Goal: Task Accomplishment & Management: Manage account settings

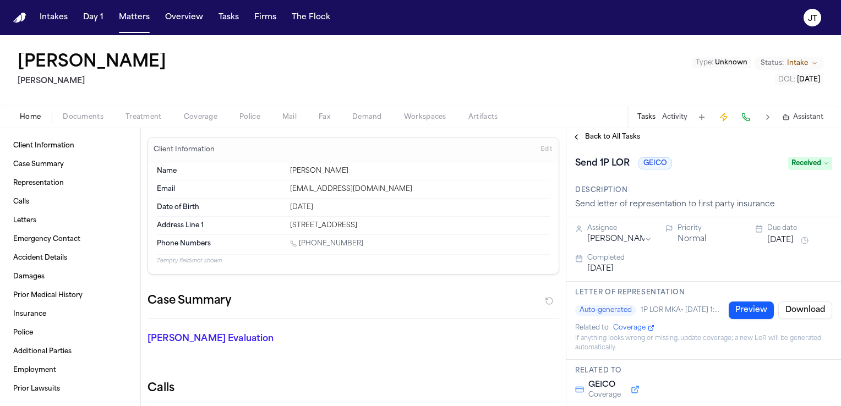
scroll to position [1963, 0]
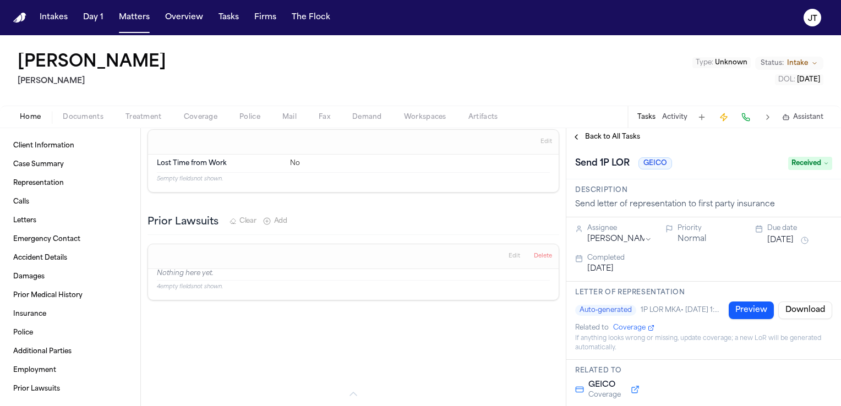
click at [590, 134] on span "Back to All Tasks" at bounding box center [612, 137] width 55 height 9
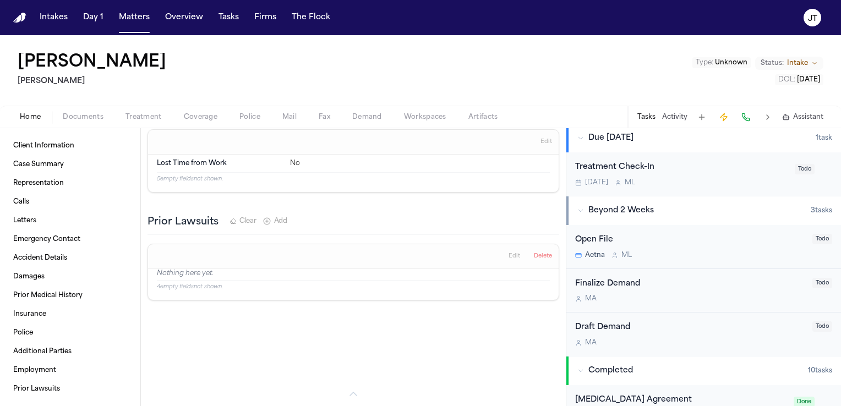
scroll to position [424, 0]
click at [227, 14] on button "Tasks" at bounding box center [228, 18] width 29 height 20
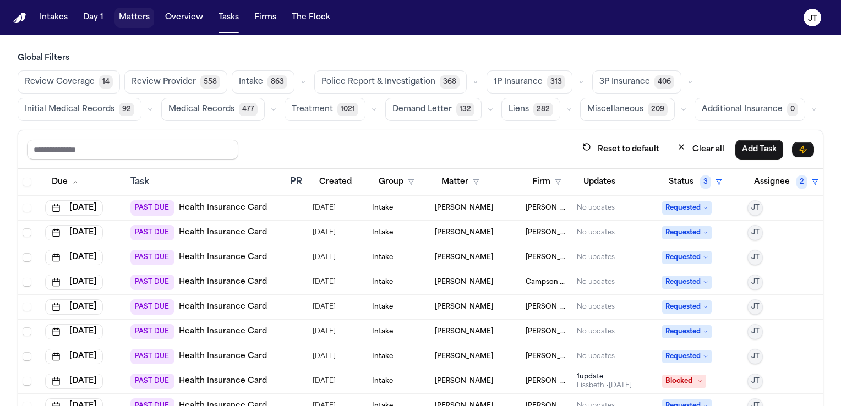
click at [140, 19] on button "Matters" at bounding box center [135, 18] width 40 height 20
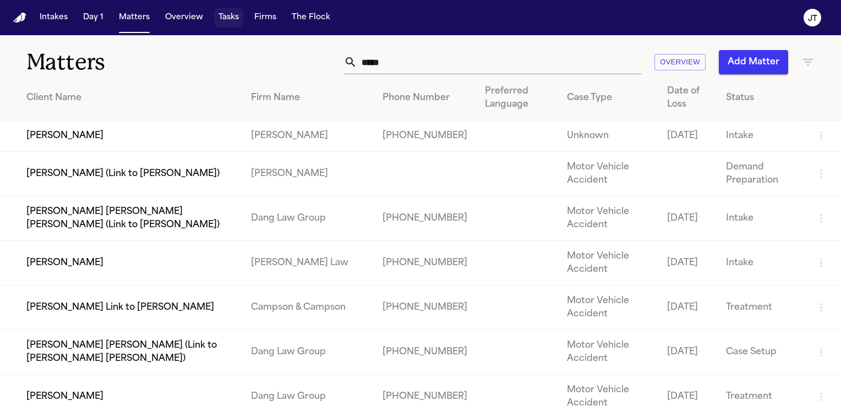
click at [228, 17] on button "Tasks" at bounding box center [228, 18] width 29 height 20
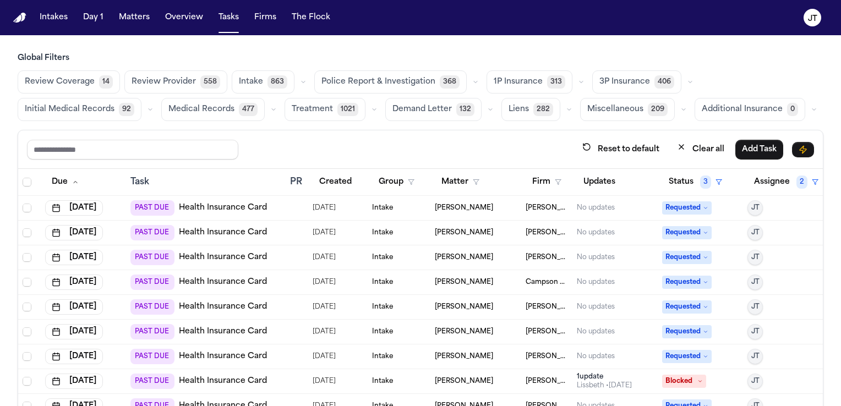
click at [83, 87] on span "Review Coverage" at bounding box center [60, 82] width 70 height 11
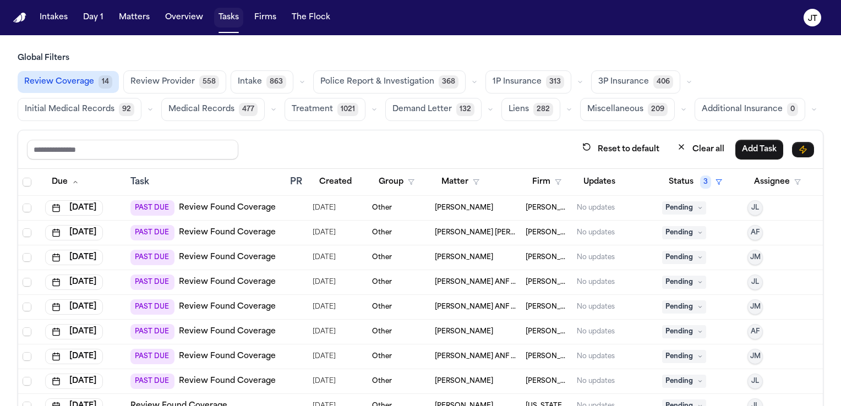
click at [227, 17] on button "Tasks" at bounding box center [228, 18] width 29 height 20
click at [500, 78] on span "1P Insurance" at bounding box center [517, 82] width 49 height 11
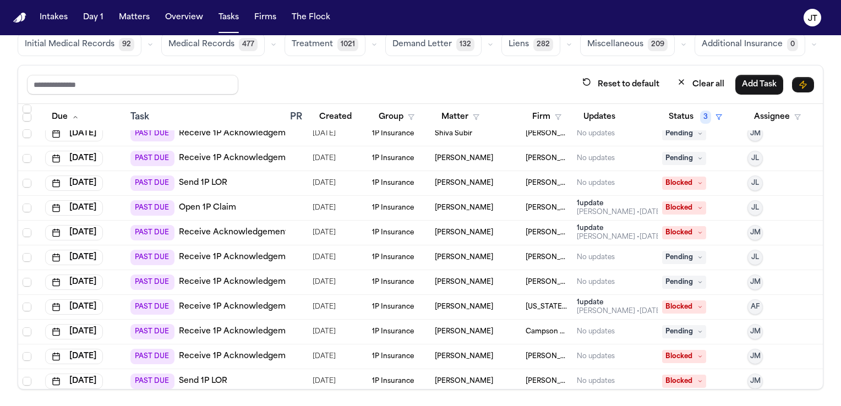
scroll to position [270, 0]
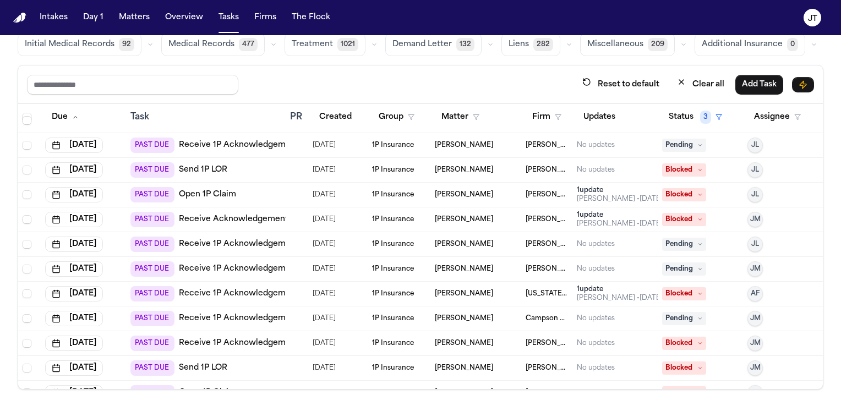
click at [224, 192] on link "Open 1P Claim" at bounding box center [207, 194] width 57 height 11
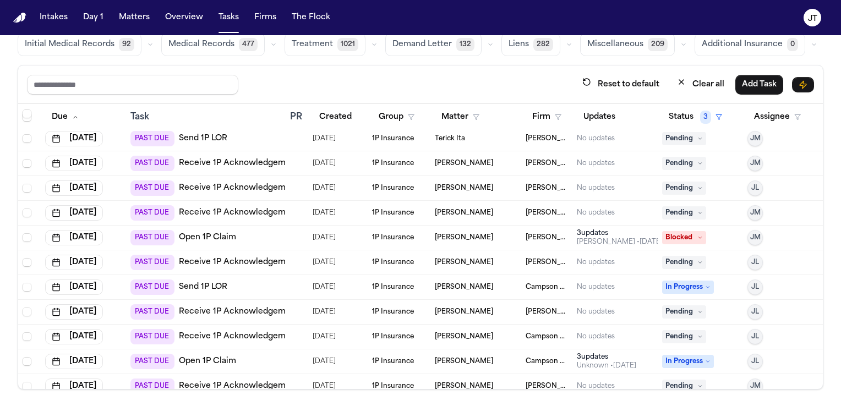
scroll to position [6792, 0]
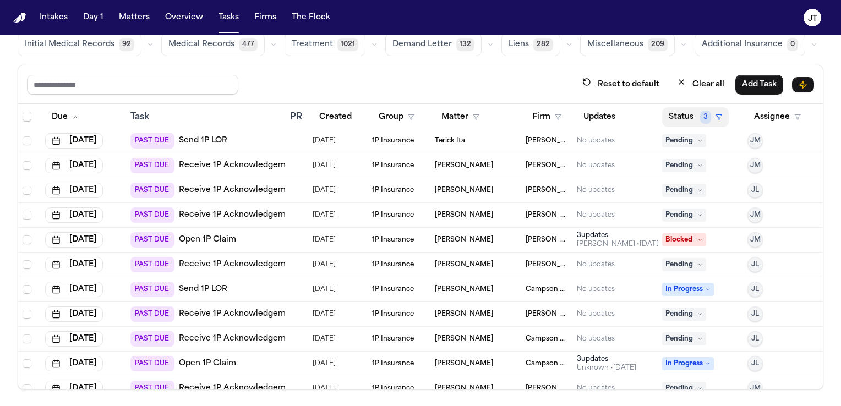
click at [663, 117] on button "Status 3" at bounding box center [696, 117] width 67 height 20
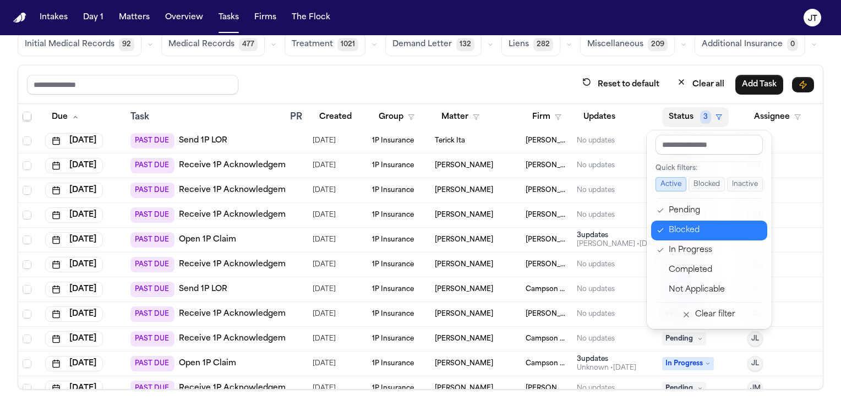
click at [692, 227] on div "Blocked" at bounding box center [715, 230] width 92 height 13
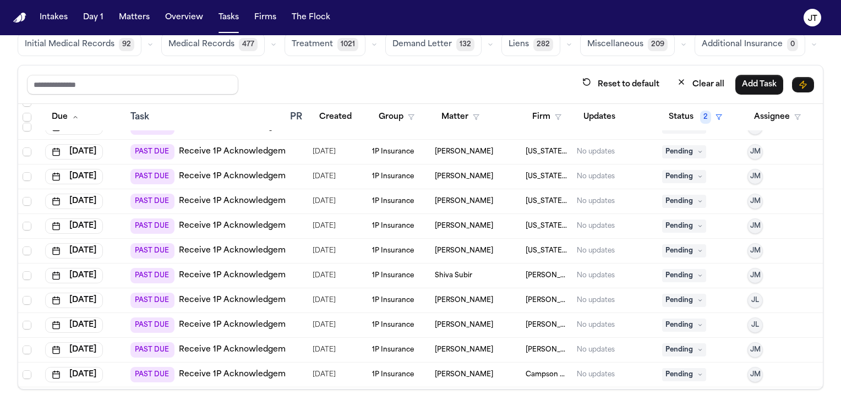
scroll to position [0, 0]
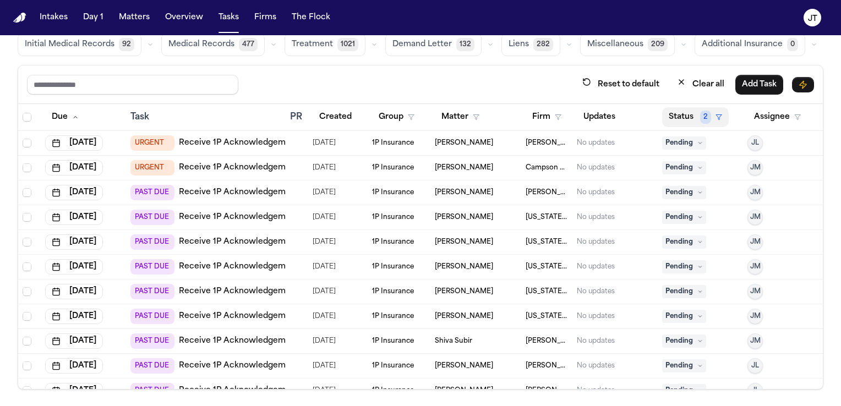
click at [676, 114] on button "Status 2" at bounding box center [696, 117] width 67 height 20
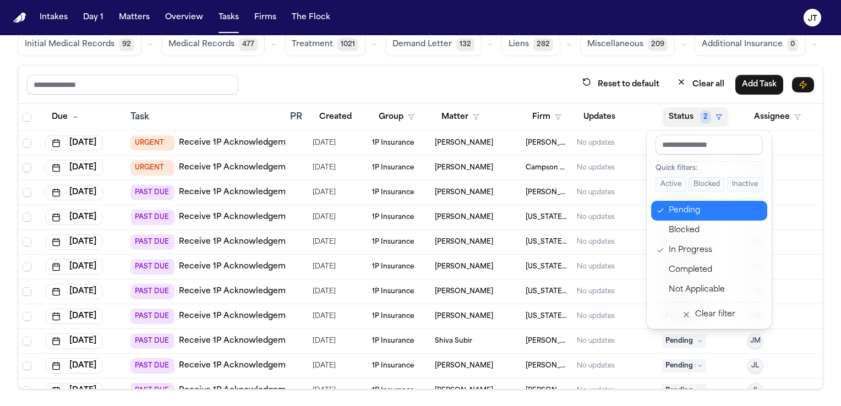
click at [658, 208] on icon "button" at bounding box center [661, 211] width 8 height 9
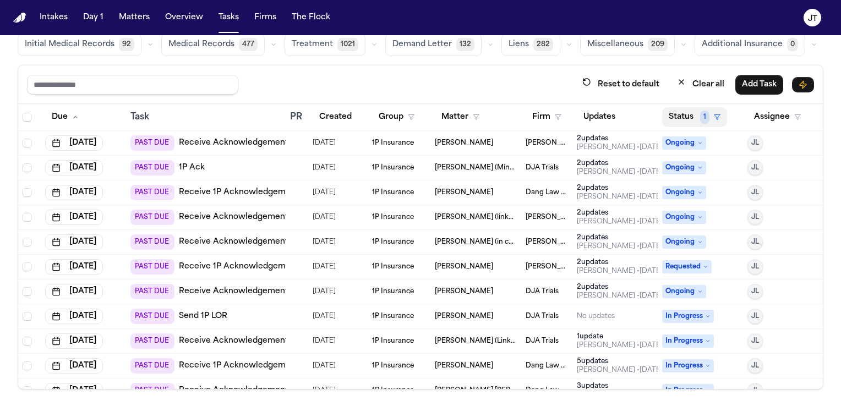
click at [669, 115] on button "Status 1" at bounding box center [695, 117] width 65 height 20
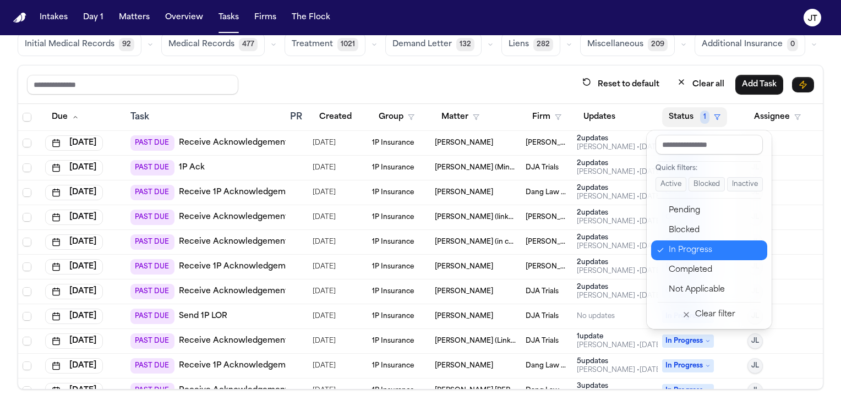
click at [659, 248] on icon "button" at bounding box center [661, 250] width 8 height 9
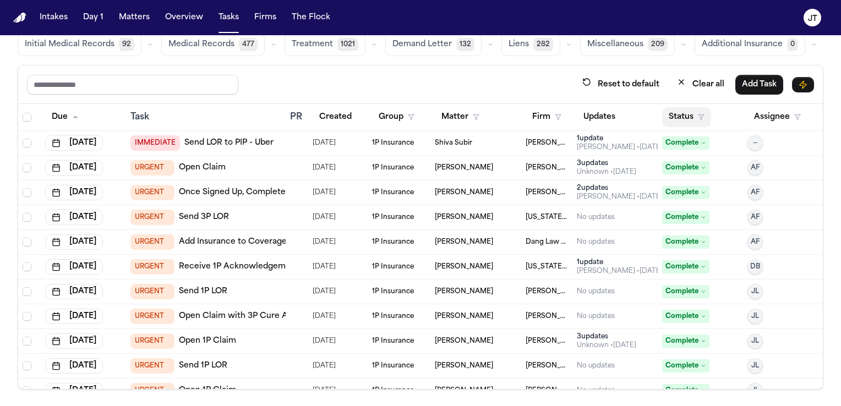
click at [672, 116] on button "Status" at bounding box center [687, 117] width 49 height 20
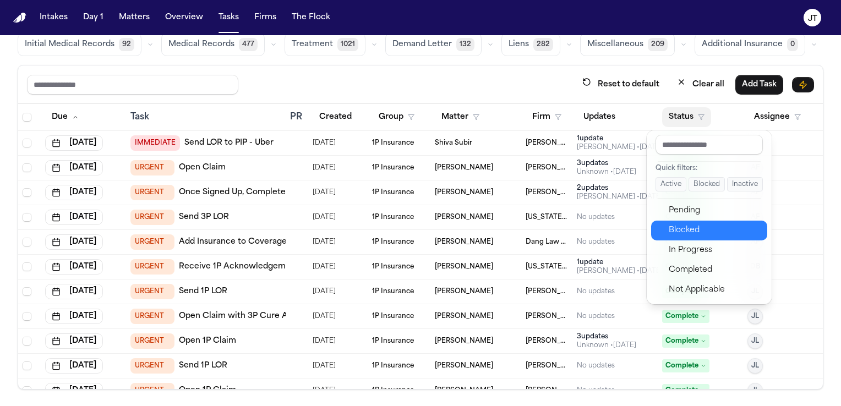
click at [692, 227] on div "Blocked" at bounding box center [715, 230] width 92 height 13
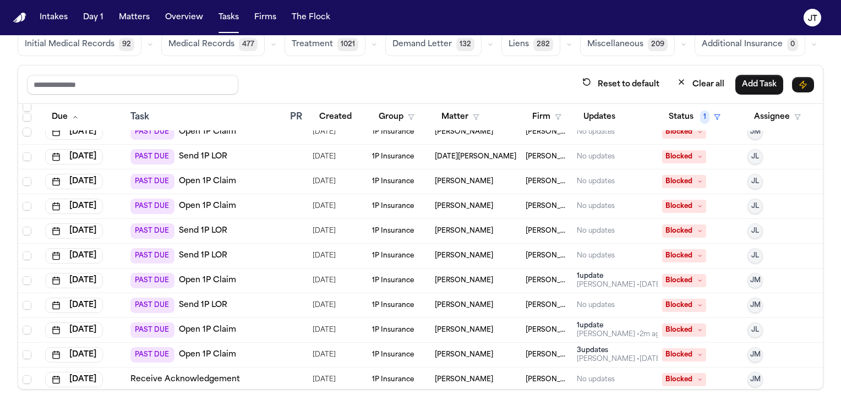
scroll to position [534, 0]
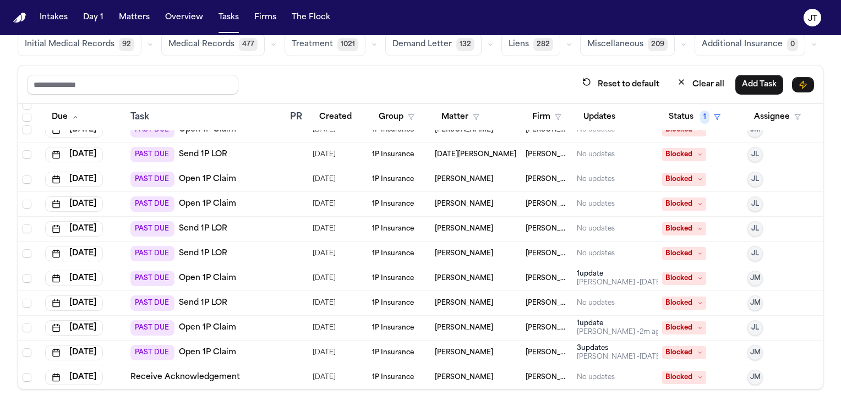
drag, startPoint x: 247, startPoint y: 349, endPoint x: 262, endPoint y: 375, distance: 30.1
click at [262, 375] on div "Receive Acknowledgement" at bounding box center [206, 377] width 150 height 11
click at [248, 341] on td "PAST DUE Open 1P Claim" at bounding box center [205, 353] width 159 height 25
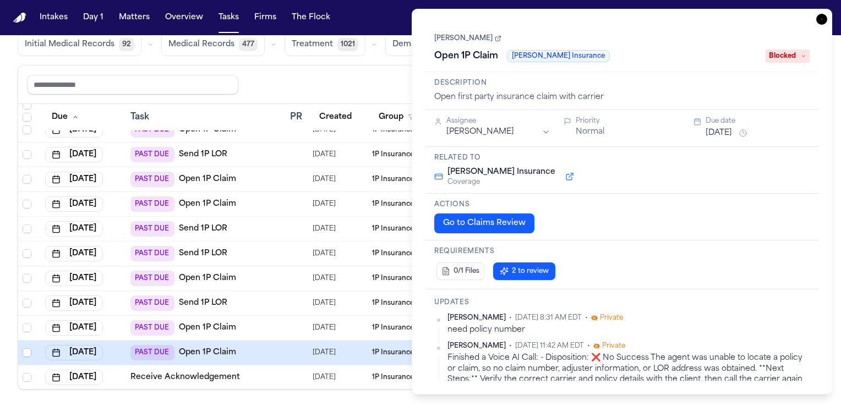
click at [714, 376] on div "Finished a Voice AI Call: - Disposition: ❌ No Success The agent was unable to l…" at bounding box center [629, 374] width 362 height 42
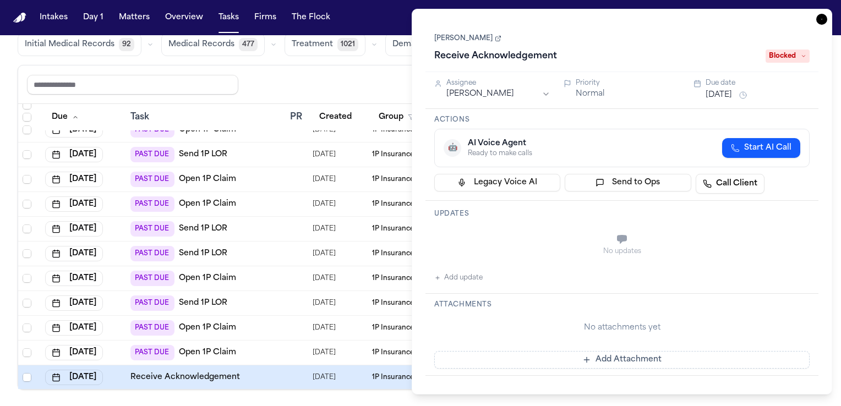
type textarea "**********"
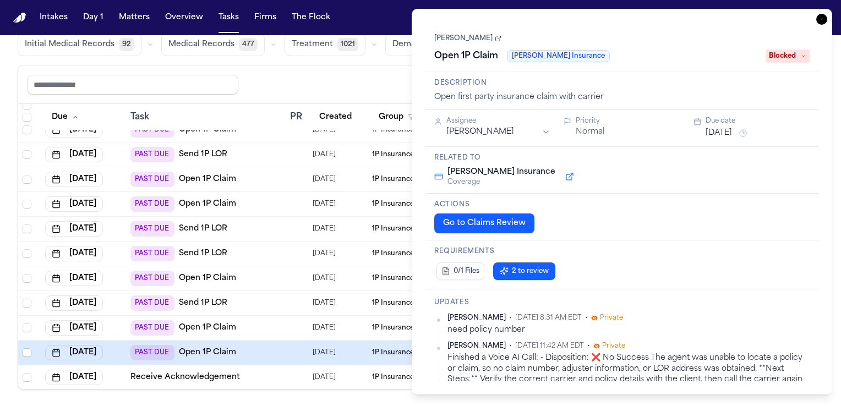
click at [273, 351] on div "PAST DUE Open 1P Claim" at bounding box center [206, 352] width 150 height 15
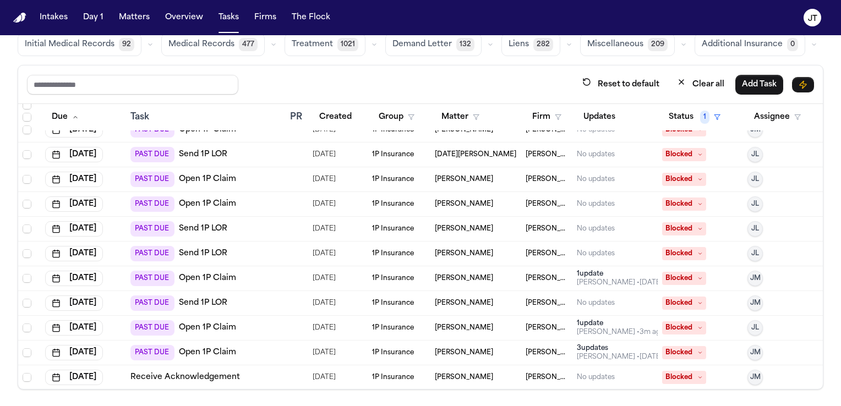
click at [273, 351] on div "PAST DUE Open 1P Claim" at bounding box center [206, 352] width 150 height 15
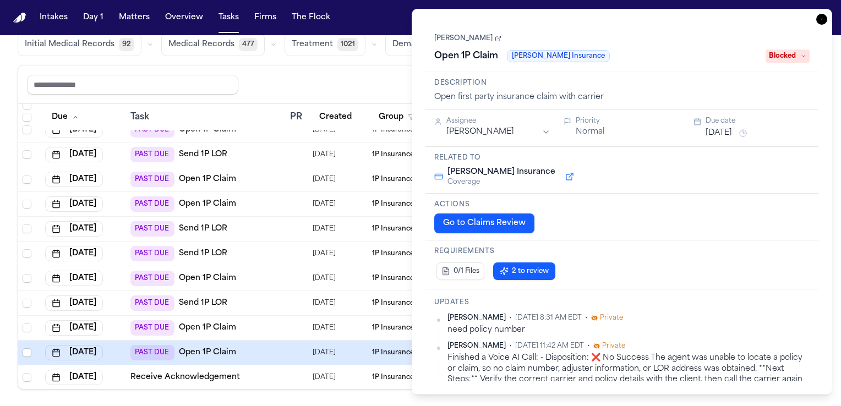
click at [822, 20] on icon "button" at bounding box center [822, 19] width 11 height 11
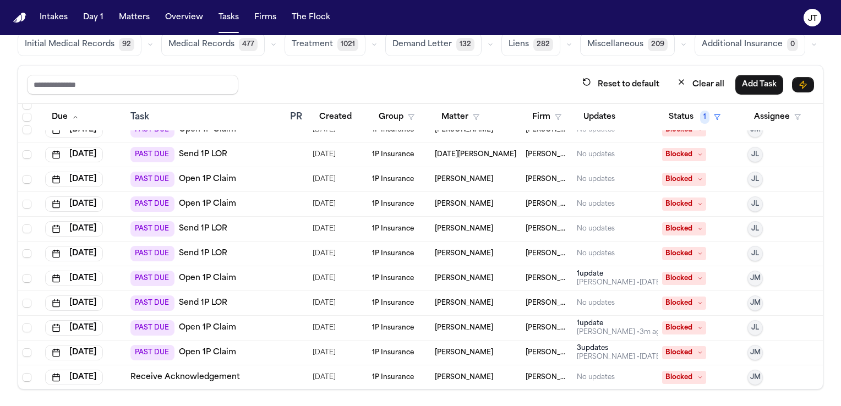
click at [452, 249] on span "[PERSON_NAME]" at bounding box center [464, 253] width 58 height 9
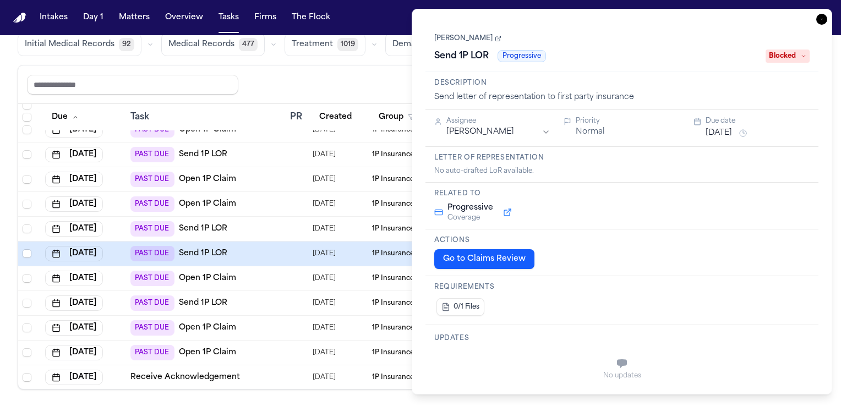
drag, startPoint x: 464, startPoint y: 261, endPoint x: 447, endPoint y: 262, distance: 16.6
click at [447, 262] on button "Go to Claims Review" at bounding box center [485, 259] width 100 height 20
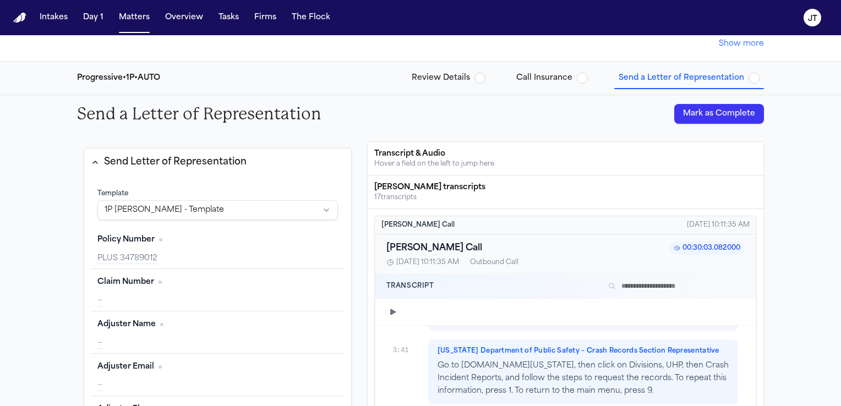
scroll to position [2324, 0]
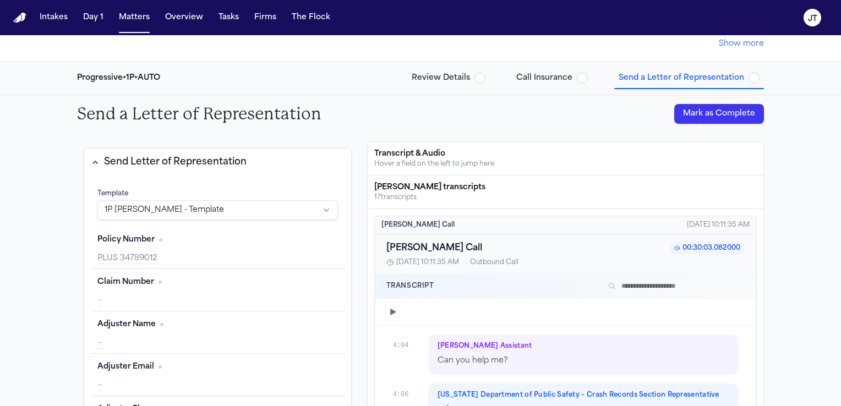
click at [390, 310] on icon "button" at bounding box center [393, 312] width 9 height 9
drag, startPoint x: 376, startPoint y: 365, endPoint x: 843, endPoint y: 374, distance: 467.1
click at [841, 374] on html "Intakes Day 1 Matters Overview Tasks Firms The [PERSON_NAME] Back to Coverage […" at bounding box center [420, 203] width 841 height 406
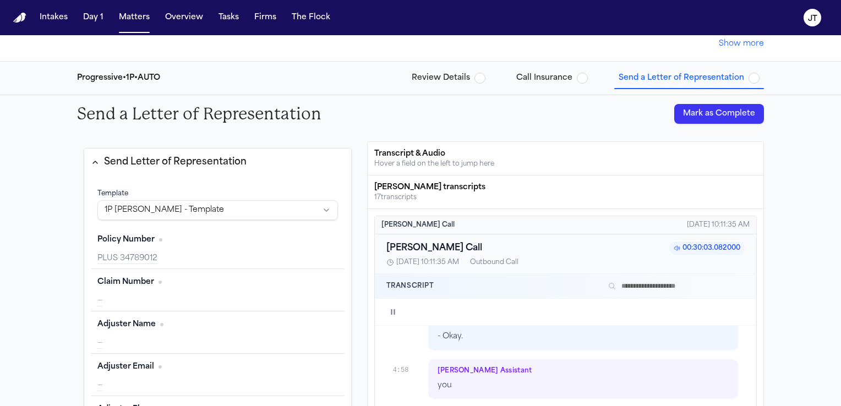
scroll to position [2998, 0]
click at [389, 312] on icon "button" at bounding box center [393, 312] width 9 height 9
click at [736, 43] on button "Show more" at bounding box center [741, 44] width 45 height 11
click at [132, 13] on button "Matters" at bounding box center [135, 18] width 40 height 20
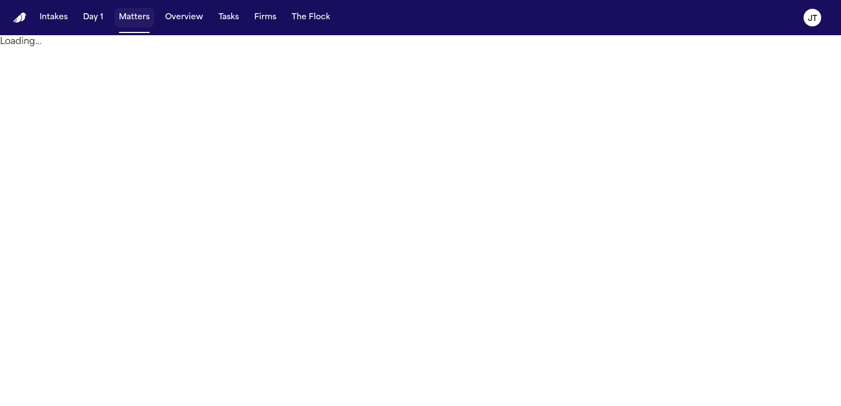
click at [124, 20] on button "Matters" at bounding box center [135, 18] width 40 height 20
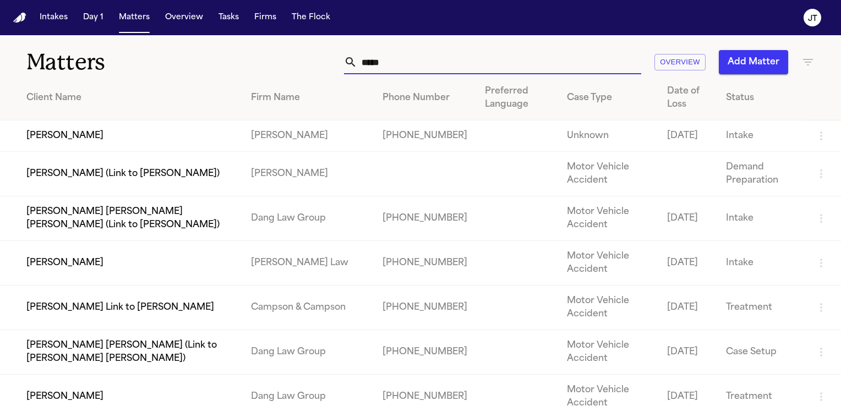
drag, startPoint x: 395, startPoint y: 61, endPoint x: 246, endPoint y: 66, distance: 149.3
click at [247, 66] on div "***** Overview Add Matter" at bounding box center [531, 62] width 568 height 24
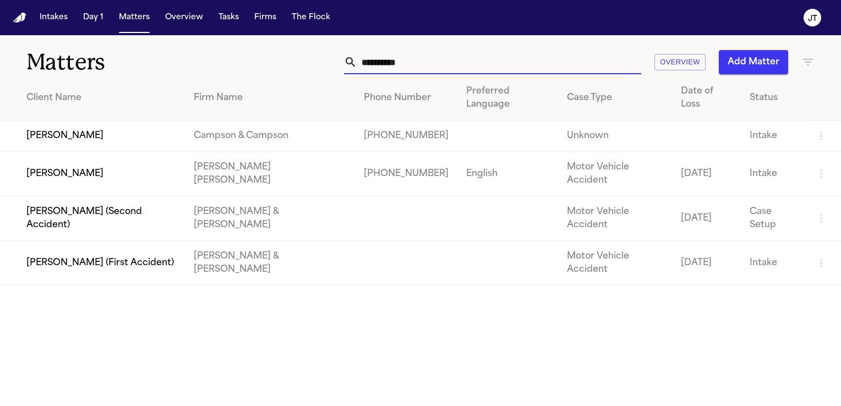
type input "**********"
click at [73, 158] on td "[PERSON_NAME]" at bounding box center [92, 174] width 185 height 45
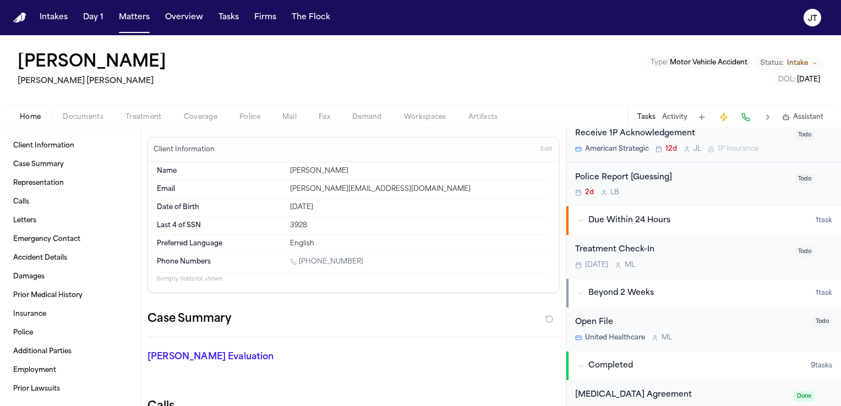
scroll to position [476, 0]
drag, startPoint x: 557, startPoint y: 154, endPoint x: 557, endPoint y: 172, distance: 18.2
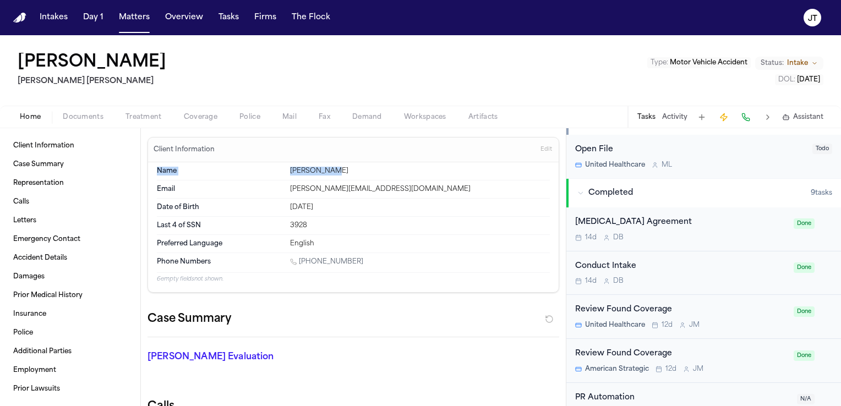
scroll to position [653, 0]
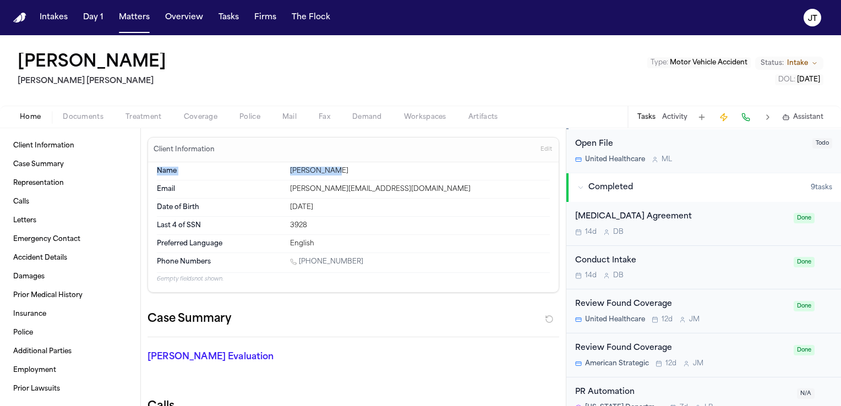
click at [196, 114] on span "Coverage" at bounding box center [201, 117] width 34 height 9
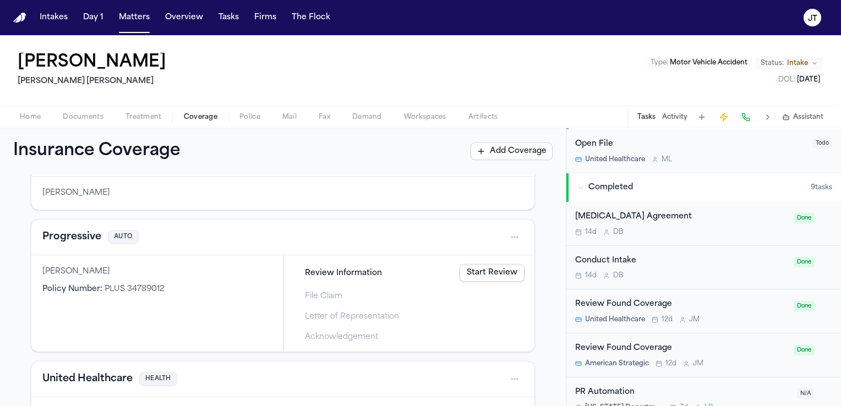
scroll to position [111, 0]
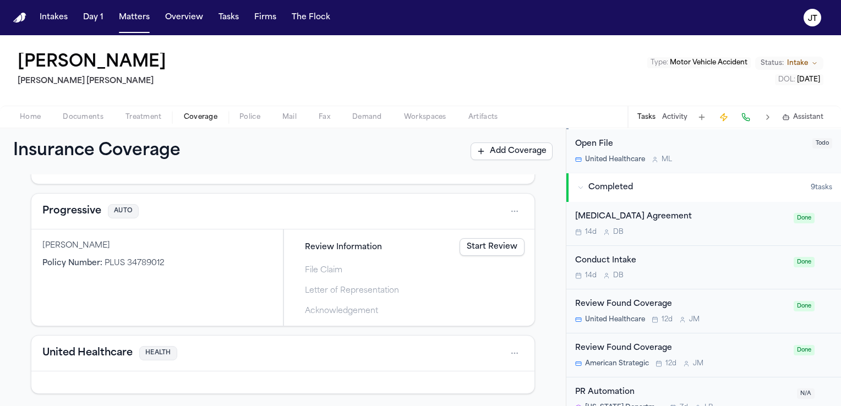
click at [460, 247] on link "Start Review" at bounding box center [492, 247] width 65 height 18
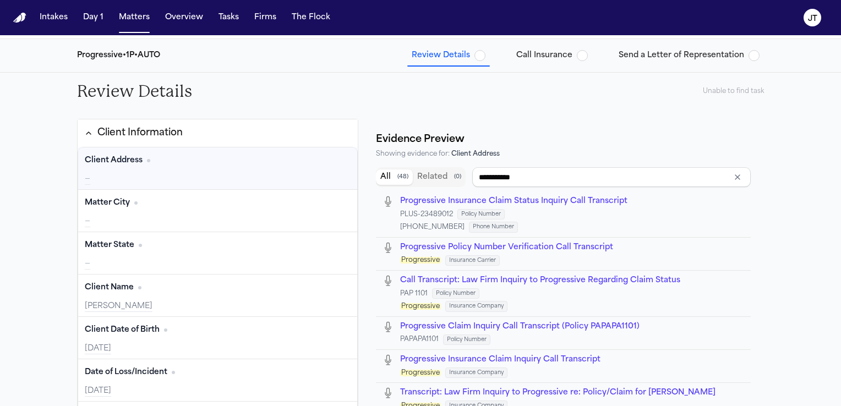
scroll to position [121, 0]
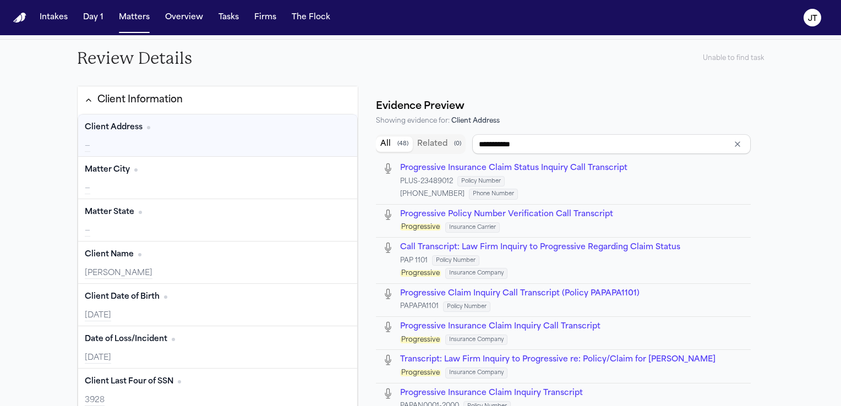
click at [323, 127] on button "Edit" at bounding box center [337, 128] width 28 height 18
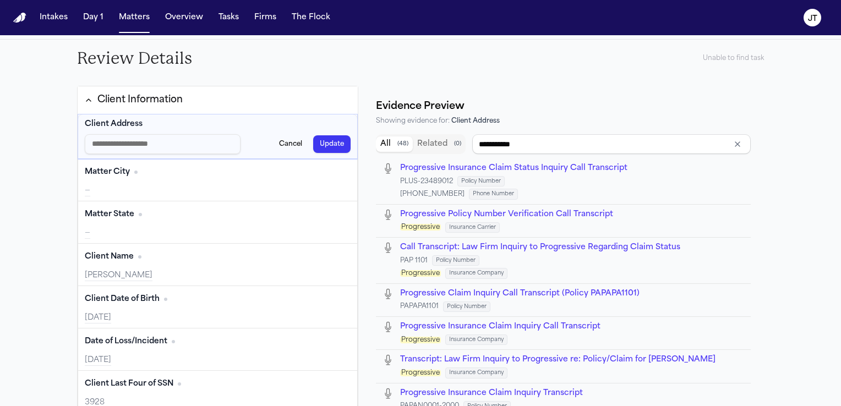
click at [273, 142] on button "Cancel" at bounding box center [291, 144] width 36 height 18
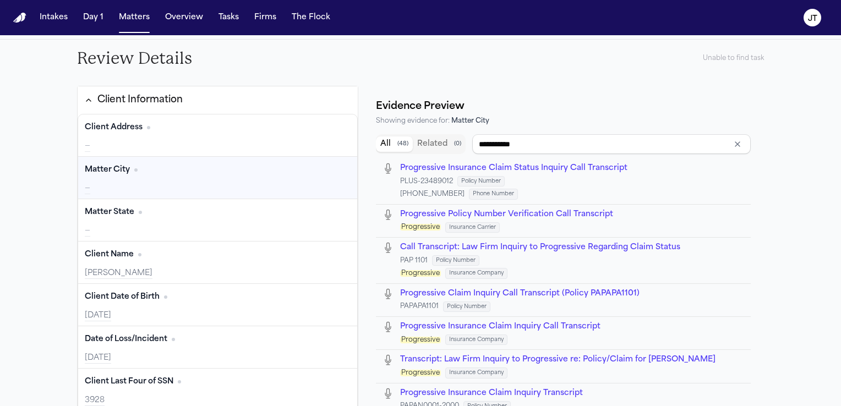
click at [415, 170] on span "Progressive Insurance Claim Status Inquiry Call Transcript" at bounding box center [513, 168] width 227 height 8
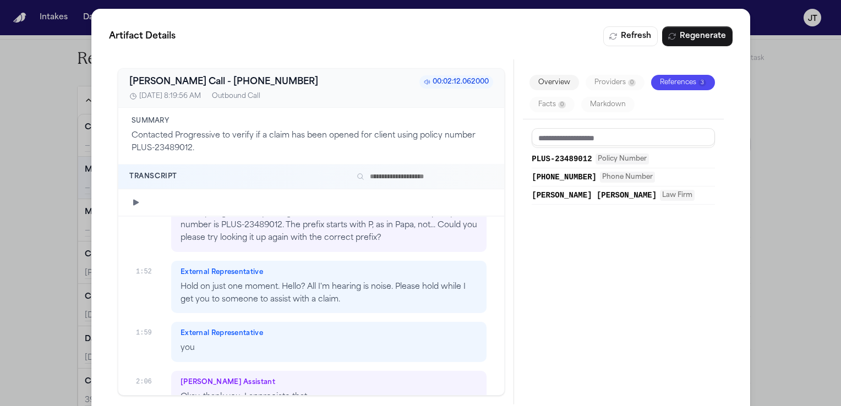
scroll to position [828, 0]
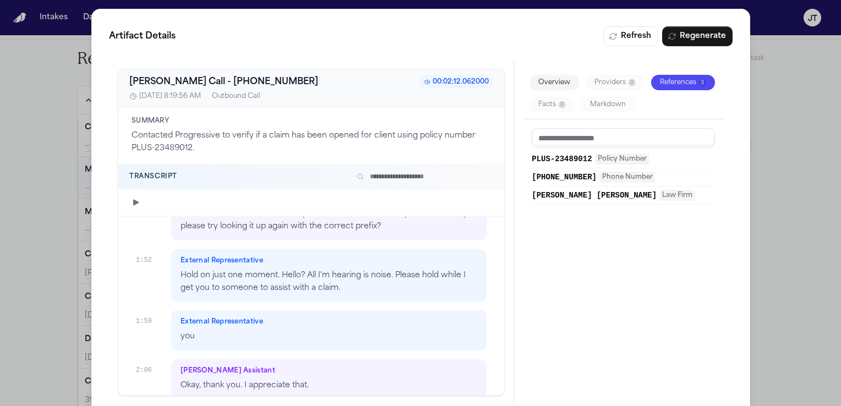
click at [797, 76] on div "Artifact Details Refresh Regenerate [PERSON_NAME] Call - [PHONE_NUMBER]:02:12.0…" at bounding box center [420, 215] width 841 height 431
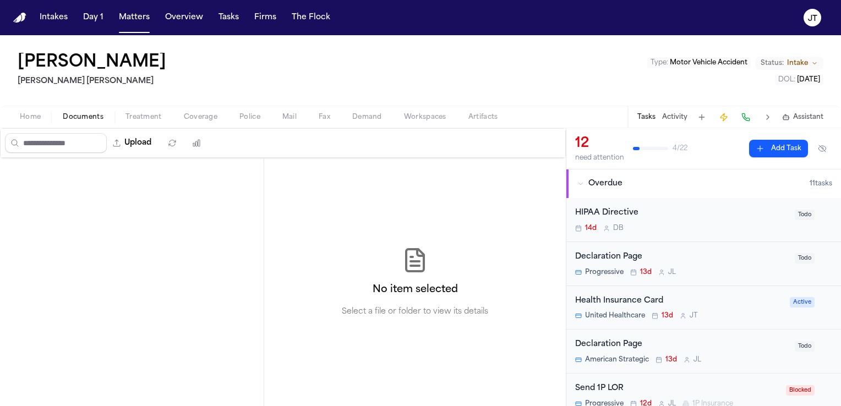
click at [82, 118] on span "Documents" at bounding box center [83, 117] width 41 height 9
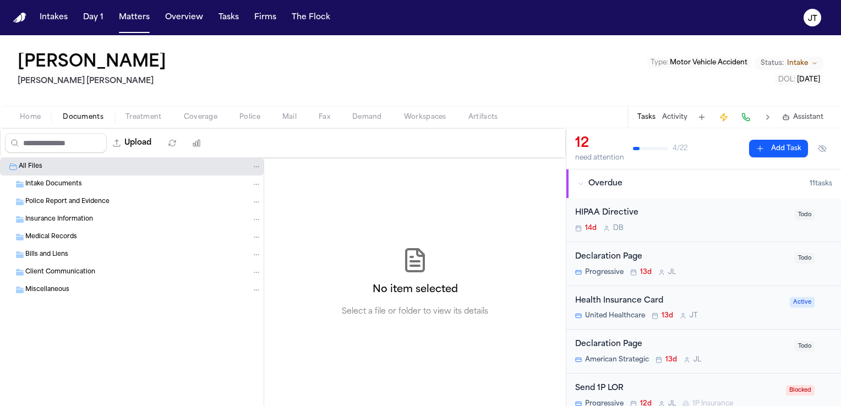
click at [55, 219] on span "Insurance Information" at bounding box center [59, 219] width 68 height 9
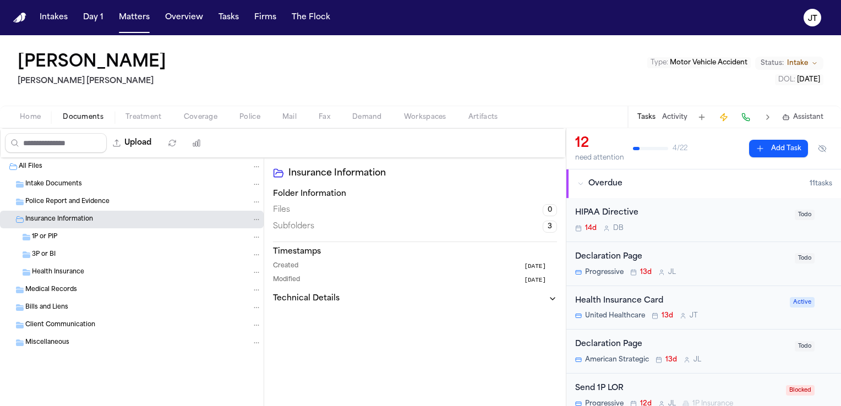
click at [46, 235] on span "1P or PIP" at bounding box center [44, 237] width 25 height 9
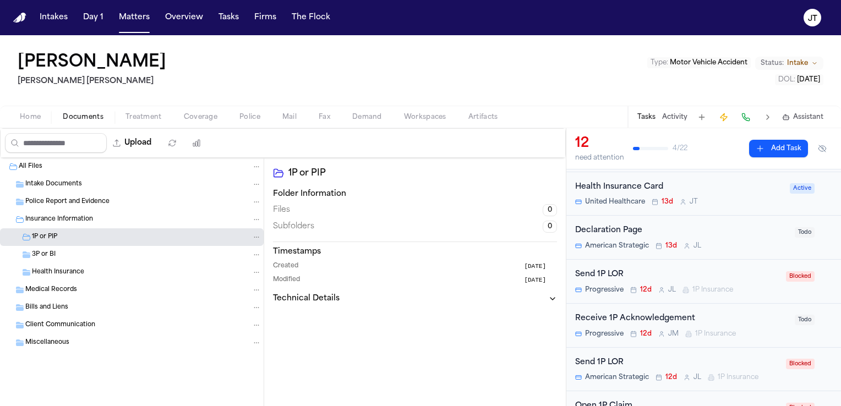
scroll to position [116, 0]
click at [701, 273] on div "Send 1P LOR" at bounding box center [677, 273] width 204 height 13
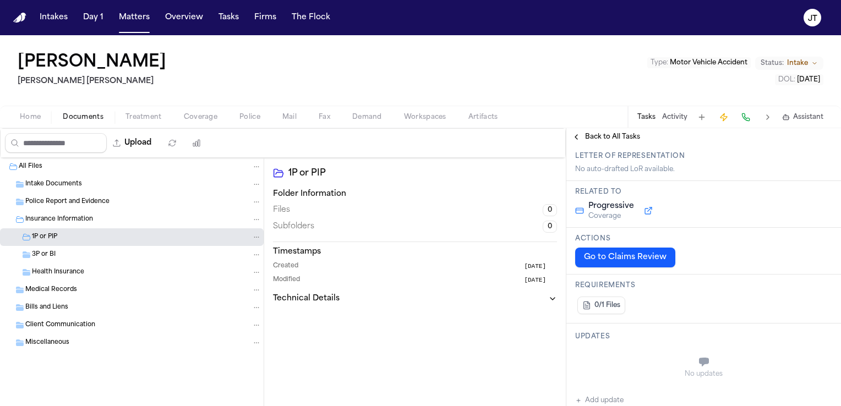
scroll to position [112, 0]
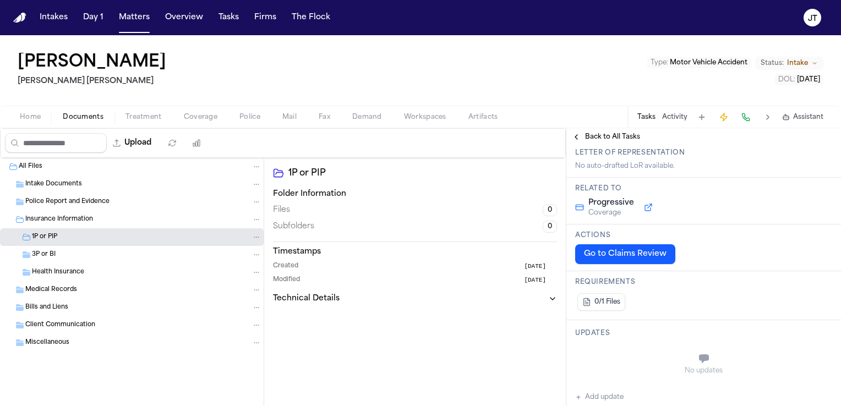
click at [621, 254] on button "Go to Claims Review" at bounding box center [625, 255] width 100 height 20
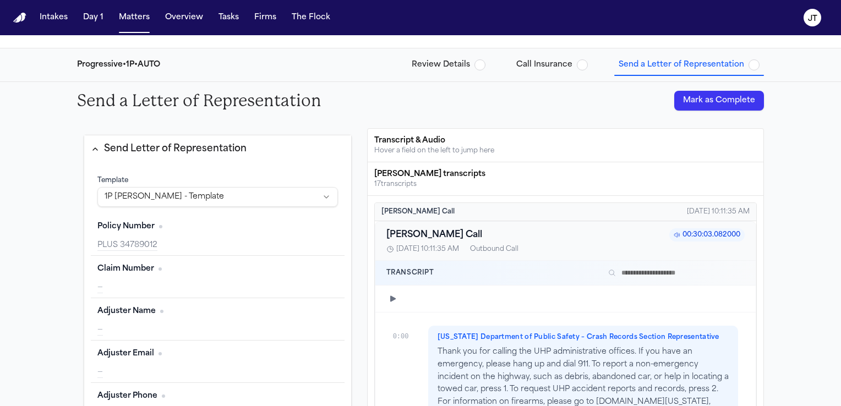
scroll to position [77, 0]
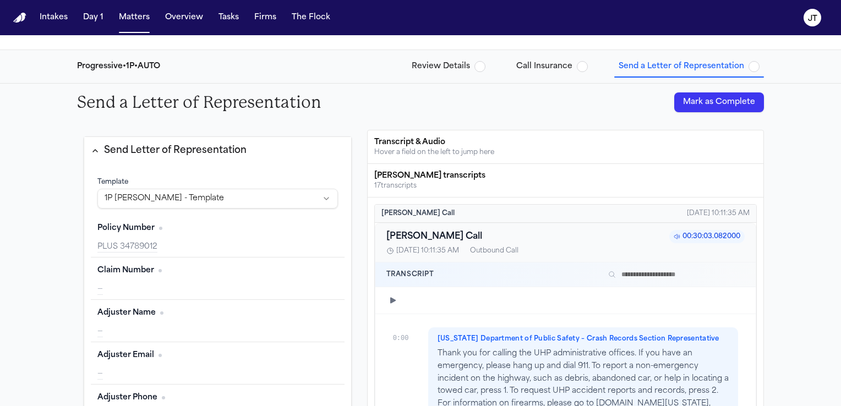
click at [443, 65] on span "Review Details" at bounding box center [441, 66] width 58 height 11
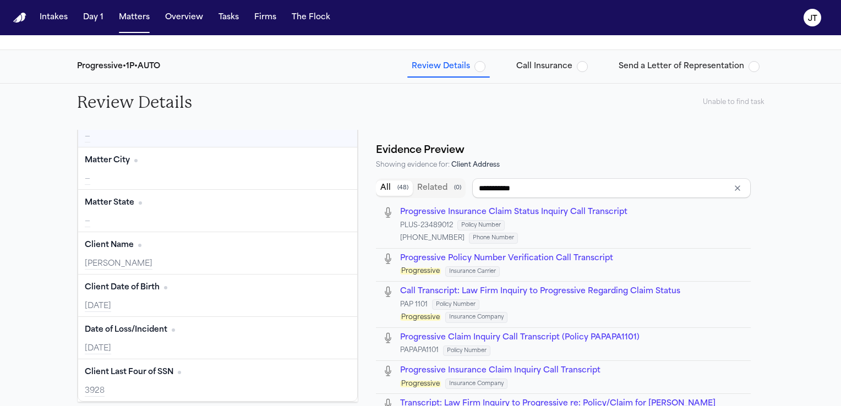
scroll to position [32, 0]
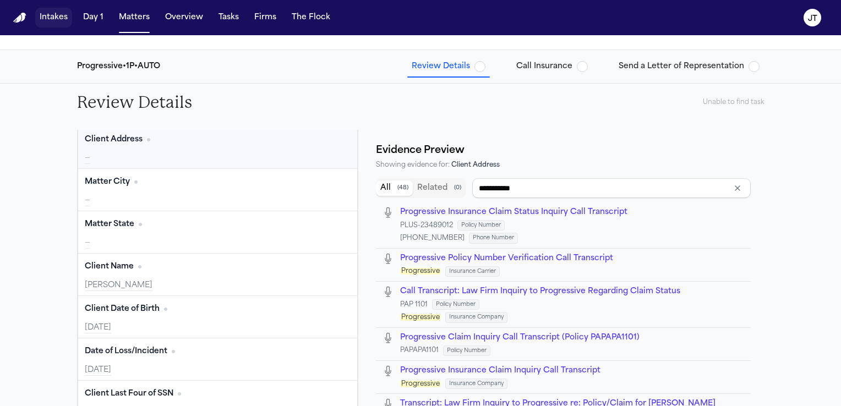
click at [49, 14] on button "Intakes" at bounding box center [53, 18] width 37 height 20
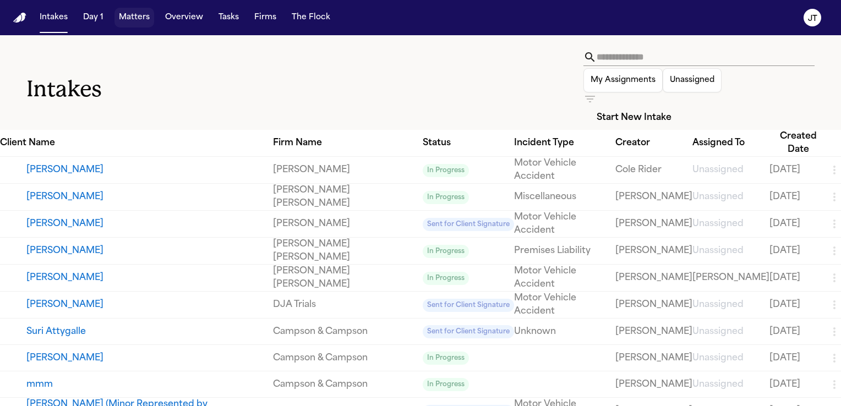
click at [127, 17] on button "Matters" at bounding box center [135, 18] width 40 height 20
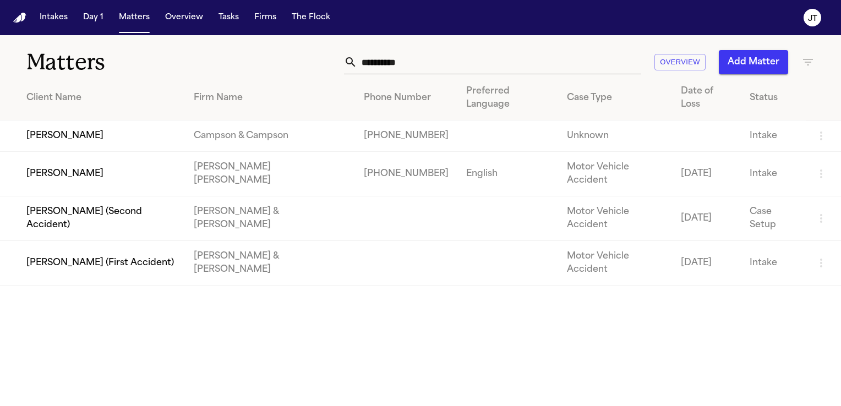
click at [156, 132] on td "[PERSON_NAME]" at bounding box center [92, 136] width 185 height 31
click at [234, 20] on button "Tasks" at bounding box center [228, 18] width 29 height 20
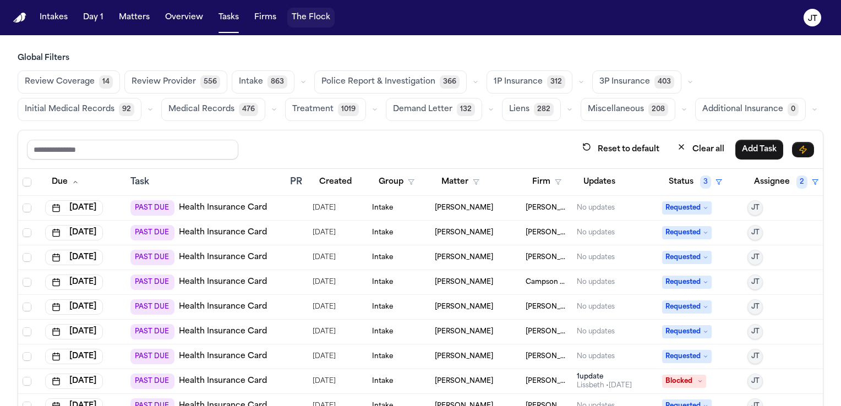
click at [317, 18] on button "The Flock" at bounding box center [310, 18] width 47 height 20
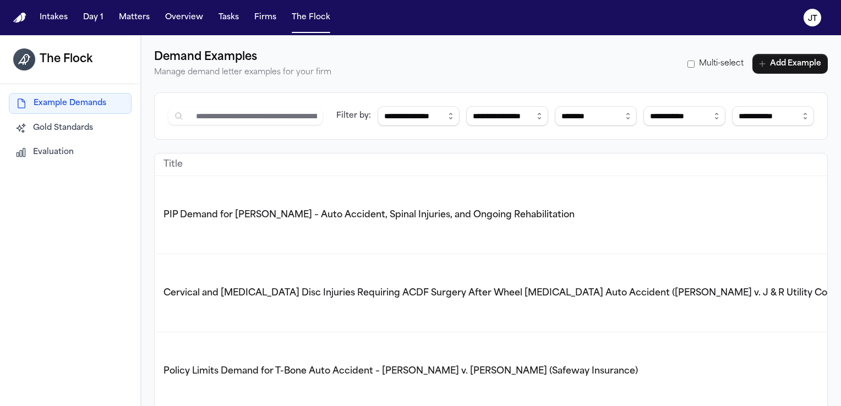
click at [57, 126] on span "Gold Standards" at bounding box center [63, 128] width 60 height 11
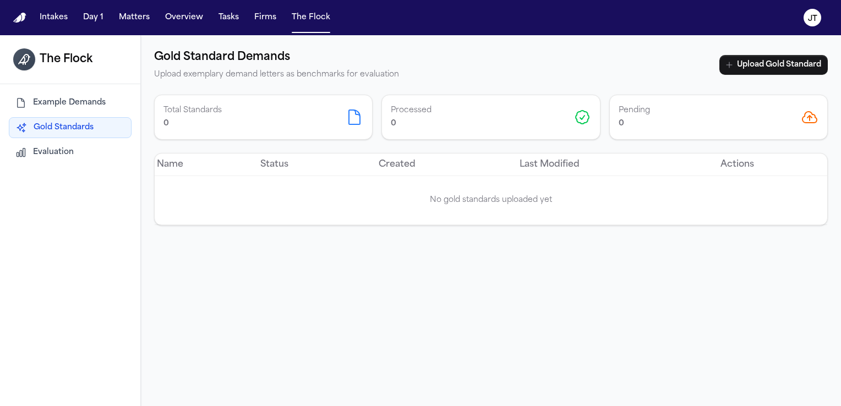
click at [40, 153] on span "Evaluation" at bounding box center [53, 152] width 41 height 11
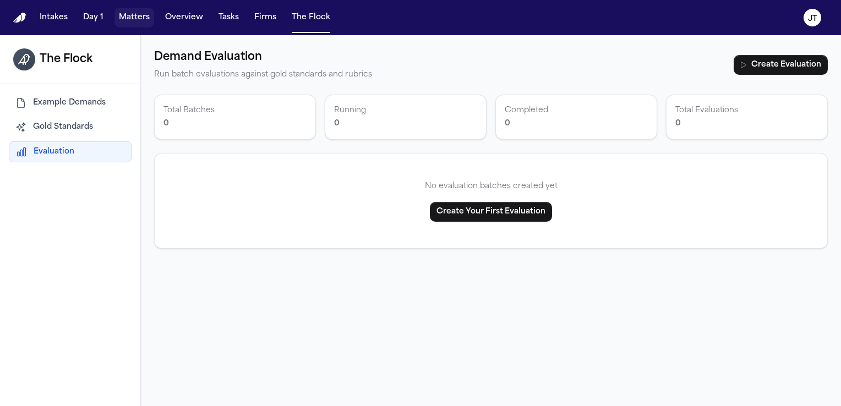
drag, startPoint x: 134, startPoint y: 16, endPoint x: 123, endPoint y: 15, distance: 10.5
click at [123, 15] on button "Matters" at bounding box center [135, 18] width 40 height 20
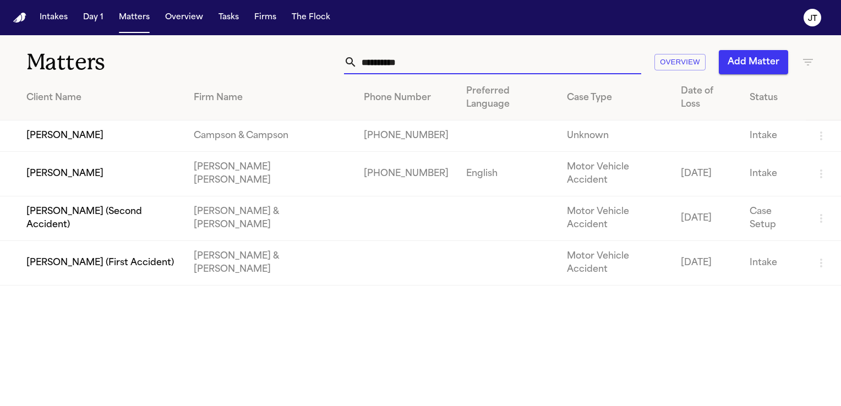
drag, startPoint x: 445, startPoint y: 66, endPoint x: 312, endPoint y: 56, distance: 133.1
click at [312, 56] on div "**********" at bounding box center [531, 62] width 568 height 24
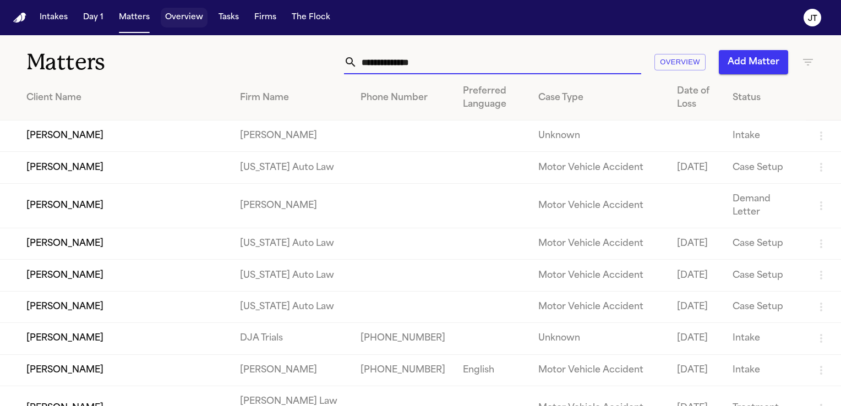
click at [178, 14] on button "Overview" at bounding box center [184, 18] width 47 height 20
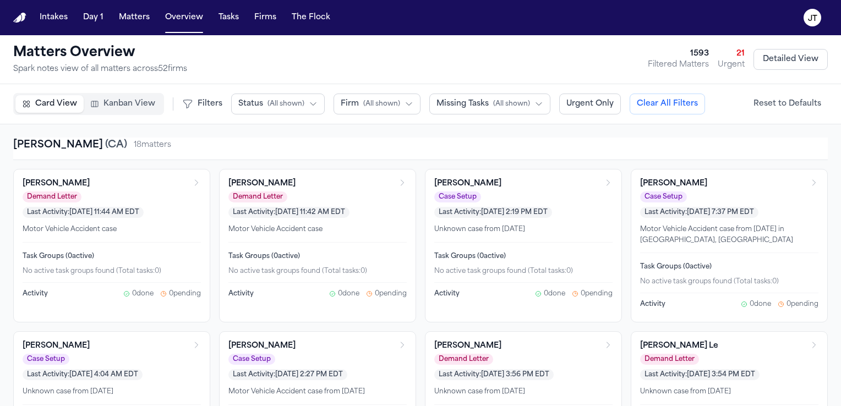
click at [405, 104] on icon "button" at bounding box center [409, 104] width 9 height 9
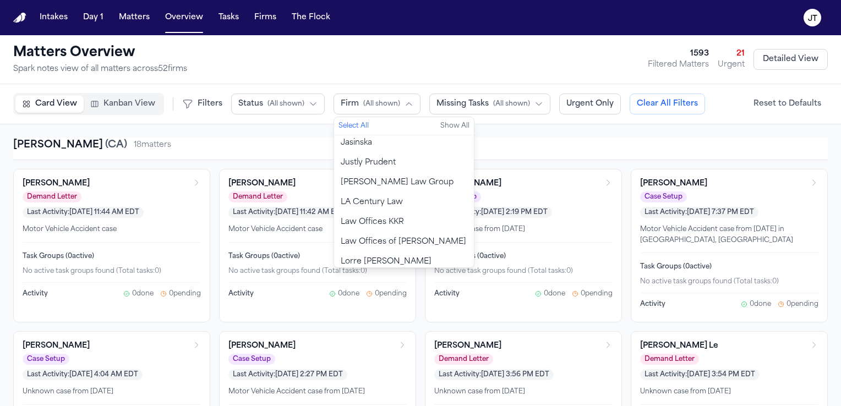
scroll to position [899, 0]
click at [394, 257] on span "[PERSON_NAME] [PERSON_NAME]" at bounding box center [404, 268] width 127 height 22
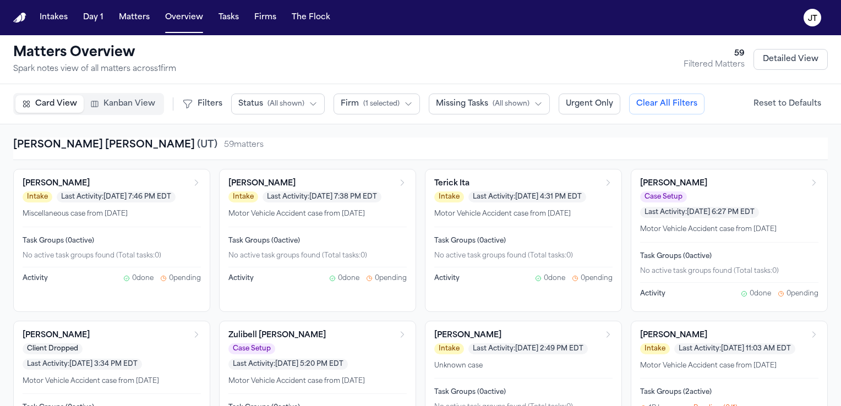
click at [443, 105] on span "Missing Tasks" at bounding box center [462, 104] width 52 height 11
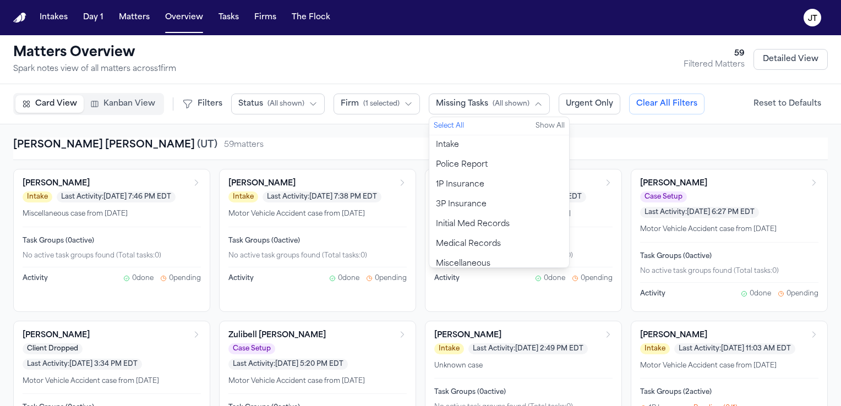
click at [444, 189] on span "1P Insurance" at bounding box center [460, 185] width 48 height 11
click at [449, 181] on span "1P Insurance" at bounding box center [460, 185] width 49 height 11
drag, startPoint x: 449, startPoint y: 181, endPoint x: 425, endPoint y: 184, distance: 23.9
click at [430, 184] on button "1P Insurance" at bounding box center [500, 185] width 140 height 20
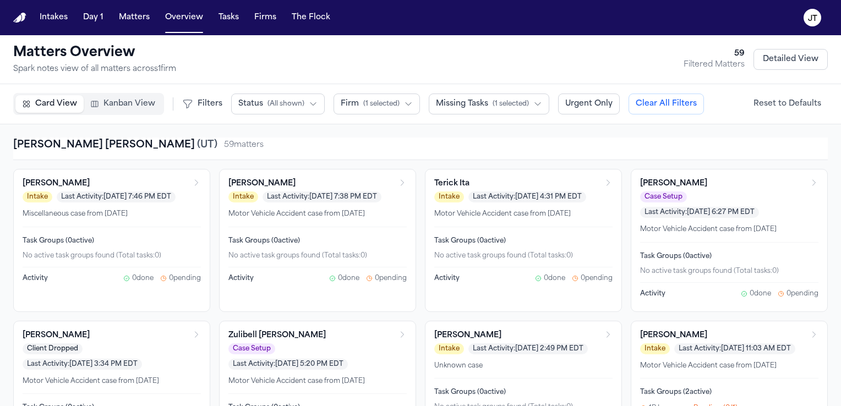
click at [375, 158] on div "[PERSON_NAME] [PERSON_NAME] ( [GEOGRAPHIC_DATA] ) 59 matter s" at bounding box center [420, 149] width 815 height 23
click at [276, 339] on h3 "Zulibell [PERSON_NAME]" at bounding box center [277, 335] width 97 height 11
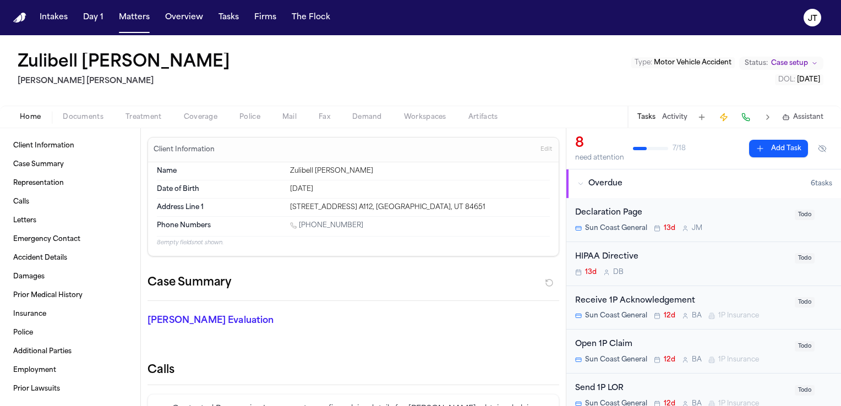
click at [590, 342] on div "Open 1P Claim" at bounding box center [681, 345] width 213 height 13
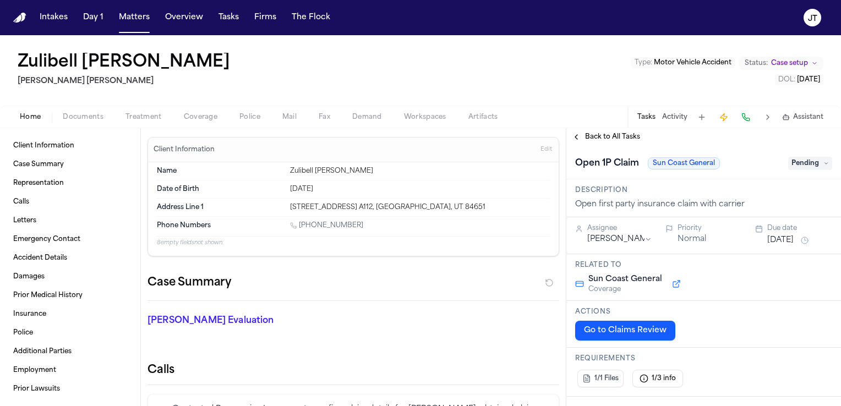
click at [602, 333] on button "Go to Claims Review" at bounding box center [625, 331] width 100 height 20
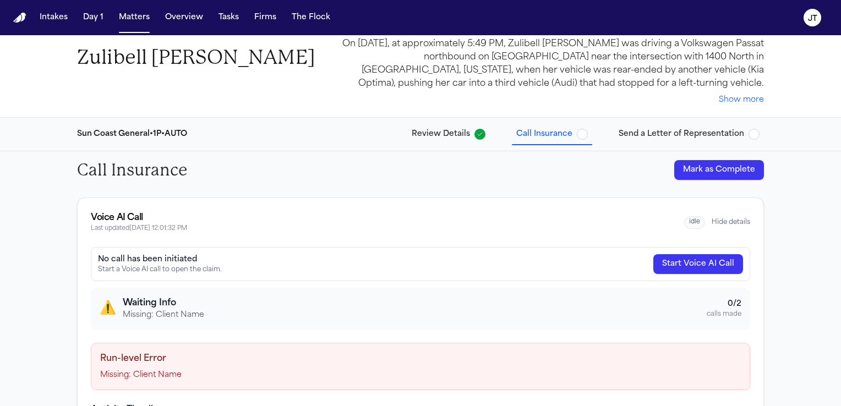
scroll to position [15, 0]
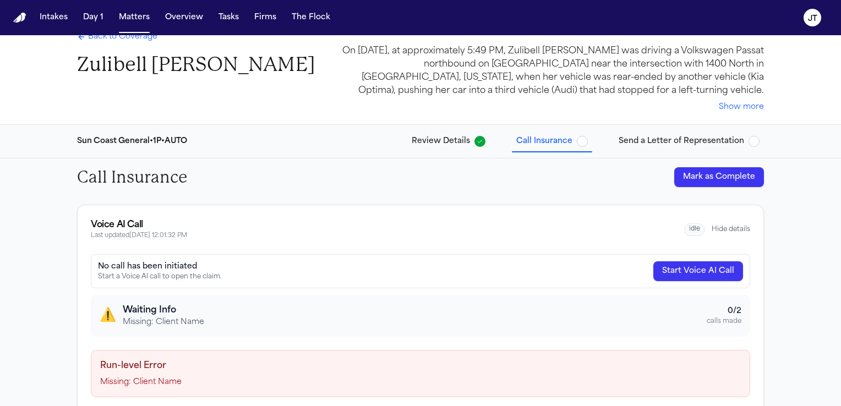
drag, startPoint x: 179, startPoint y: 313, endPoint x: 279, endPoint y: 325, distance: 101.0
click at [279, 325] on div "⚠️ Waiting Info Missing: Client Name 0 / 2 calls made" at bounding box center [421, 316] width 642 height 24
drag, startPoint x: 427, startPoint y: 143, endPoint x: 373, endPoint y: 142, distance: 54.5
click at [373, 142] on div "Sun Coast General • 1P • AUTO Review Details Call Insurance Send a Letter of Re…" at bounding box center [420, 141] width 705 height 33
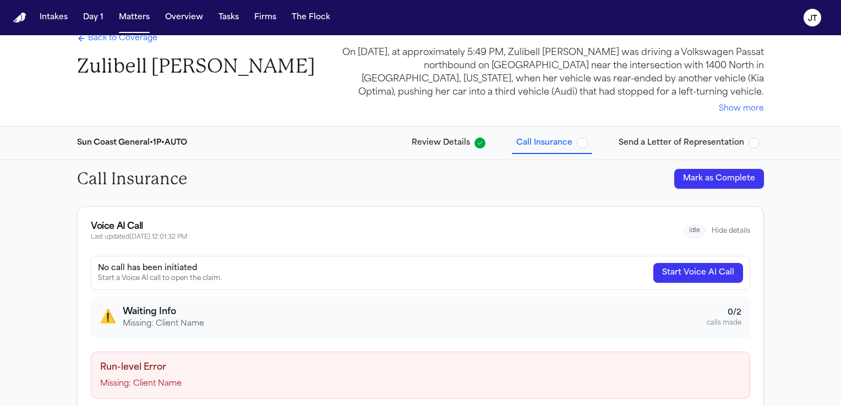
scroll to position [0, 0]
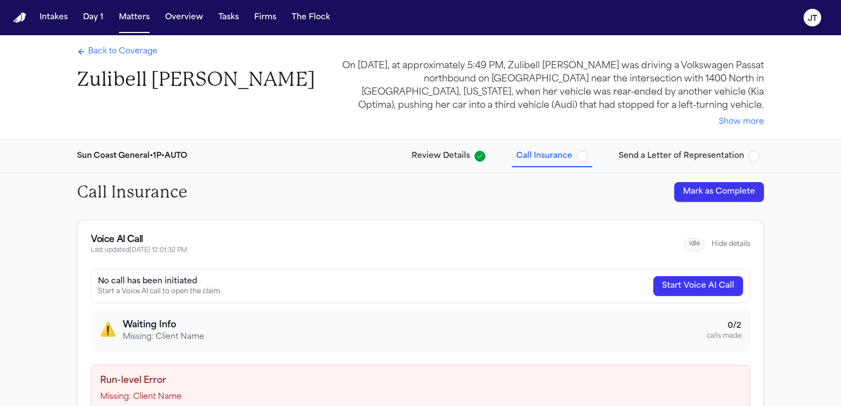
click at [438, 155] on span "Review Details" at bounding box center [441, 156] width 58 height 11
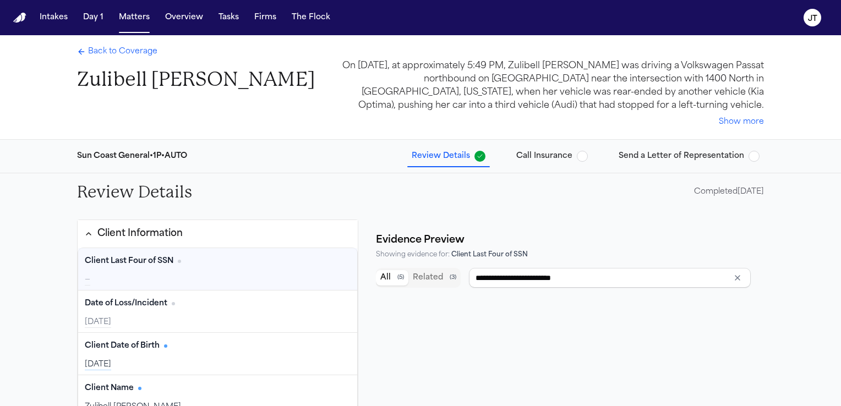
type input "**********"
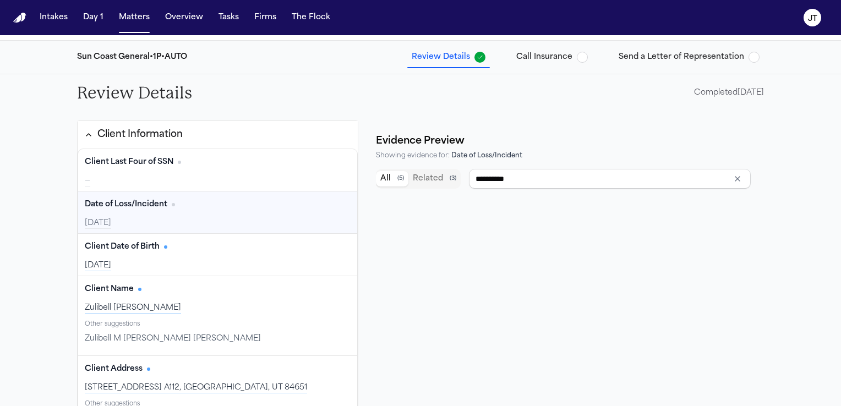
scroll to position [107, 0]
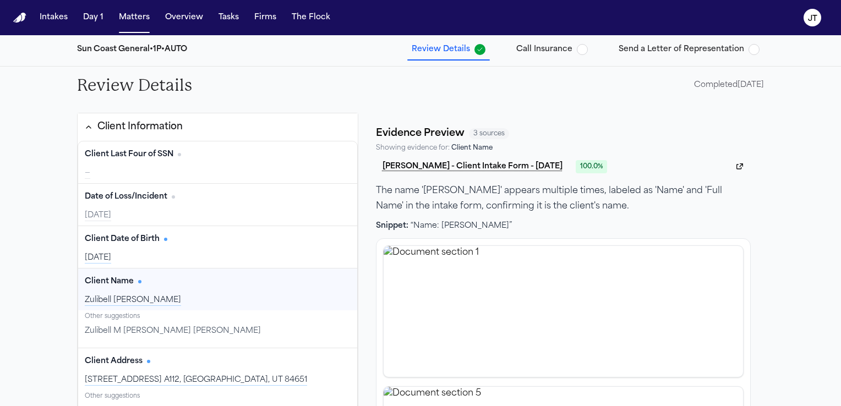
click at [138, 303] on div "Zulibell [PERSON_NAME]" at bounding box center [218, 300] width 266 height 11
click at [338, 285] on button "Edit" at bounding box center [337, 282] width 28 height 18
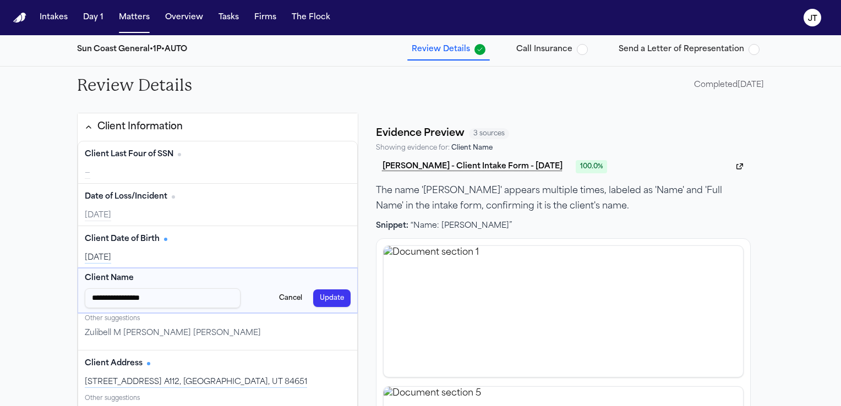
click at [330, 300] on button "Update" at bounding box center [331, 299] width 37 height 18
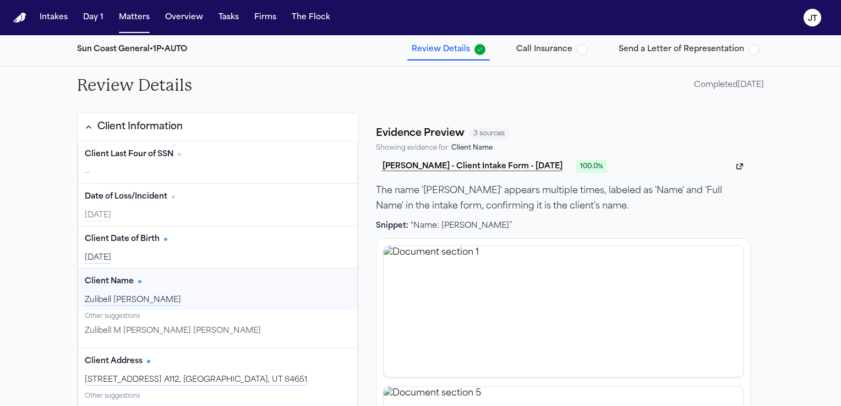
click at [5, 324] on div "Review Details Completed [DATE] Client Information Client Last Four of SSN Edit…" at bounding box center [420, 250] width 841 height 367
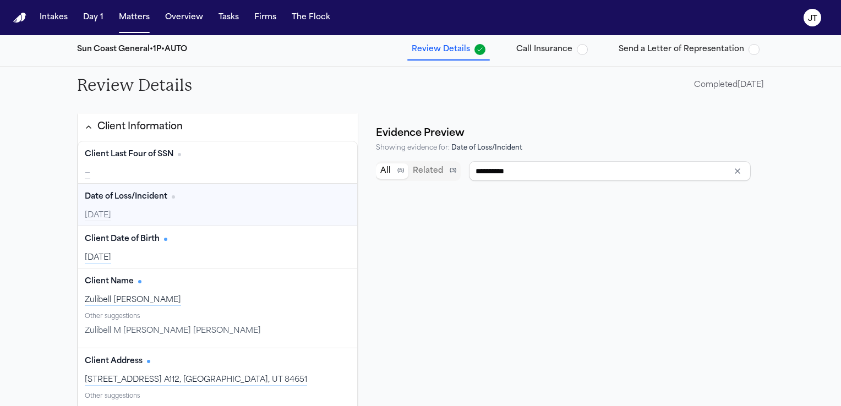
click at [533, 49] on span "Call Insurance" at bounding box center [545, 49] width 56 height 11
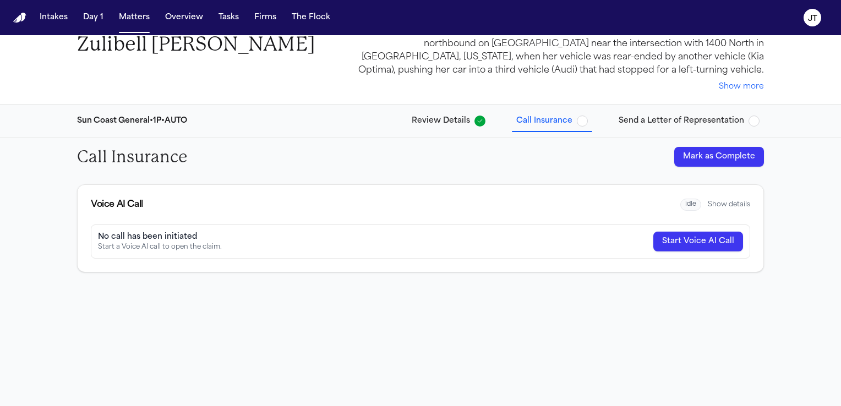
scroll to position [107, 0]
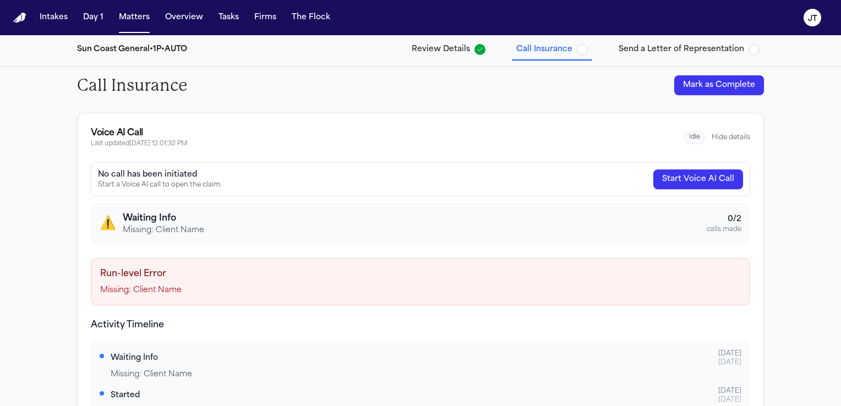
click at [439, 52] on span "Review Details" at bounding box center [441, 49] width 58 height 11
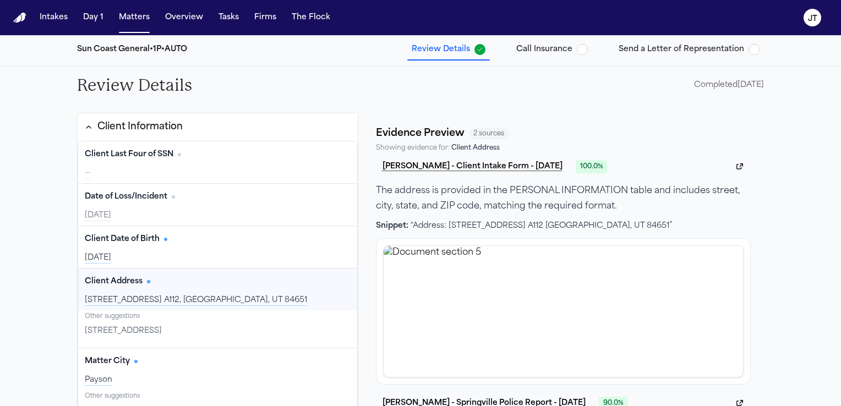
scroll to position [134, 0]
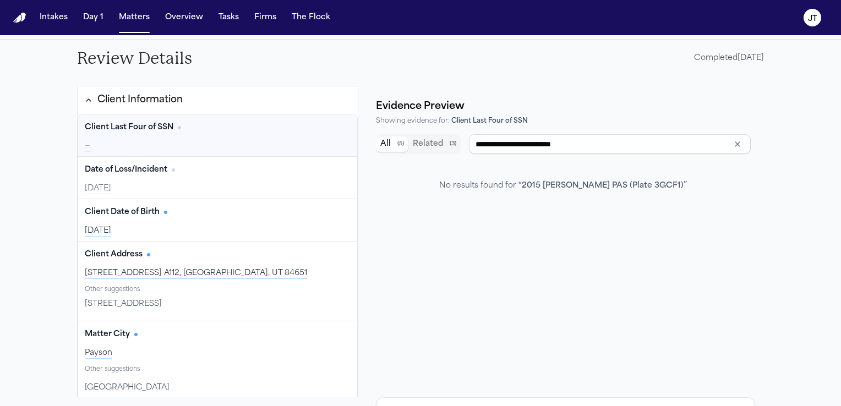
type input "**********"
click at [84, 101] on div "Client Information" at bounding box center [133, 100] width 99 height 14
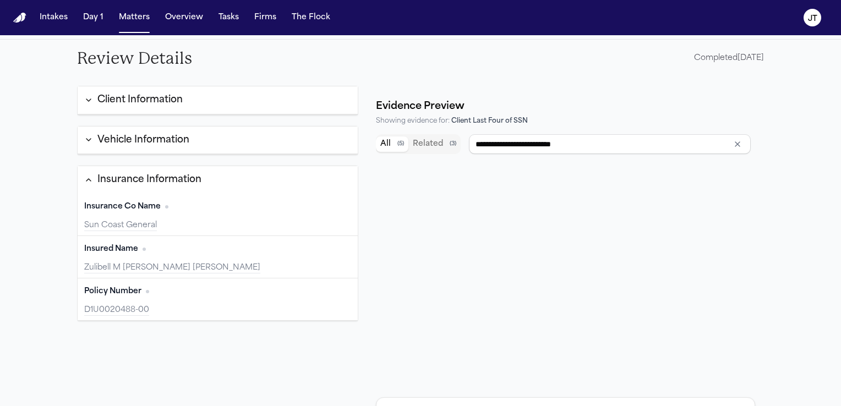
click at [84, 100] on icon "button" at bounding box center [88, 100] width 9 height 9
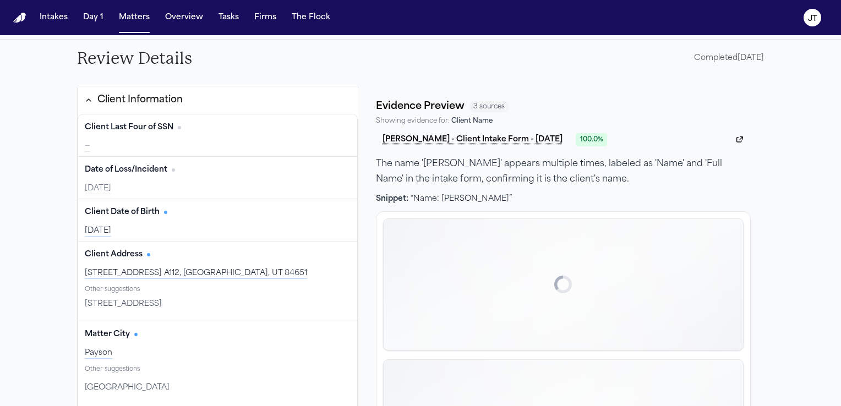
scroll to position [0, 0]
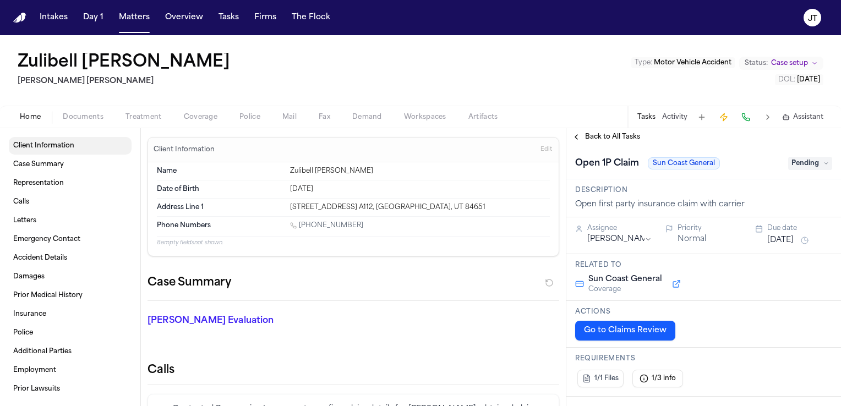
click at [48, 144] on span "Client Information" at bounding box center [43, 146] width 61 height 9
click at [463, 374] on h2 "Calls" at bounding box center [354, 370] width 412 height 15
click at [592, 332] on button "Go to Claims Review" at bounding box center [625, 331] width 100 height 20
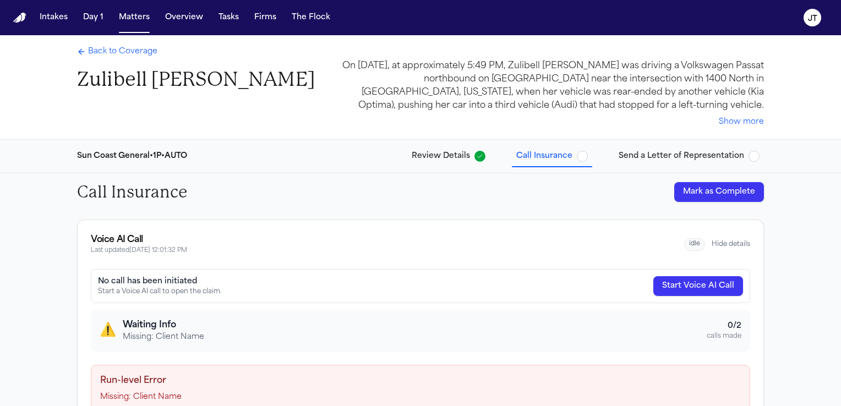
click at [107, 53] on span "Back to Coverage" at bounding box center [122, 51] width 69 height 11
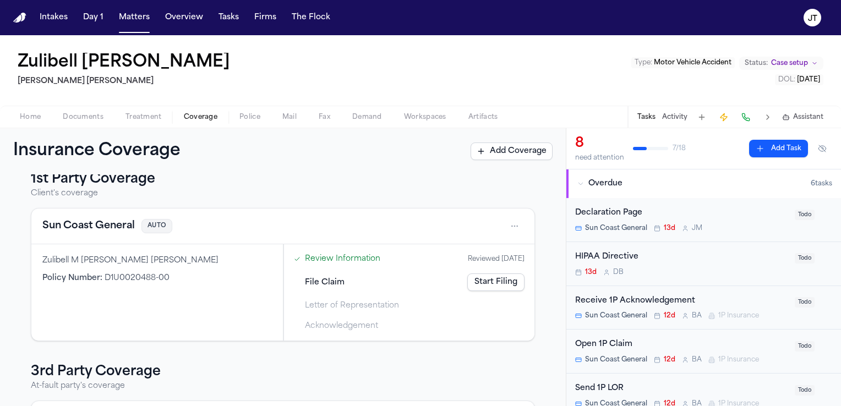
scroll to position [8, 0]
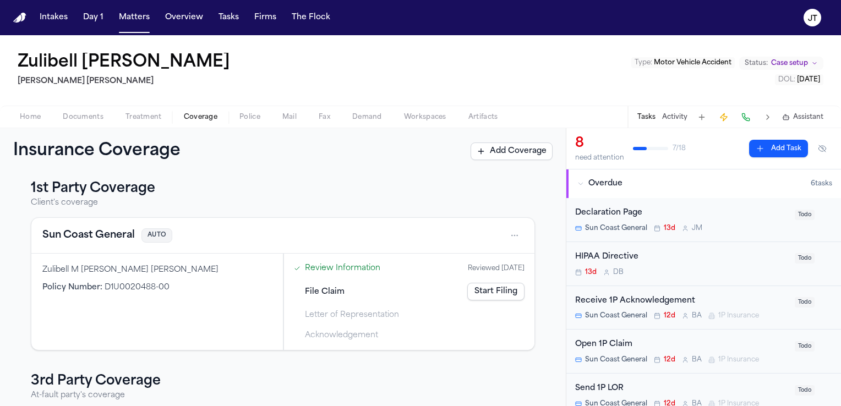
click at [486, 296] on link "Start Filing" at bounding box center [496, 292] width 57 height 18
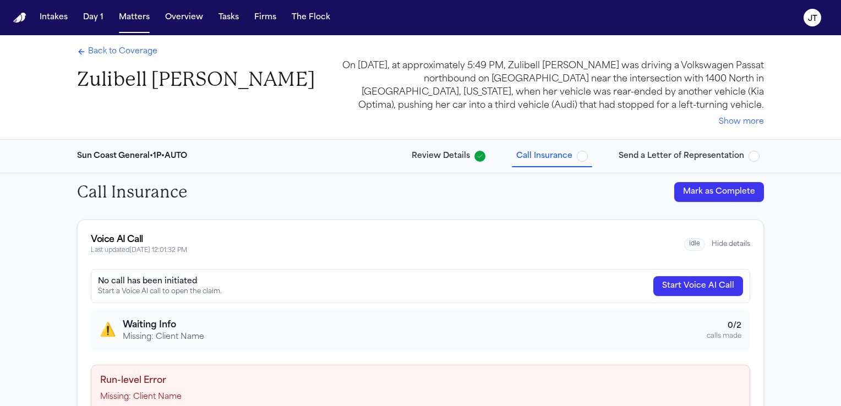
click at [89, 53] on span "Back to Coverage" at bounding box center [122, 51] width 69 height 11
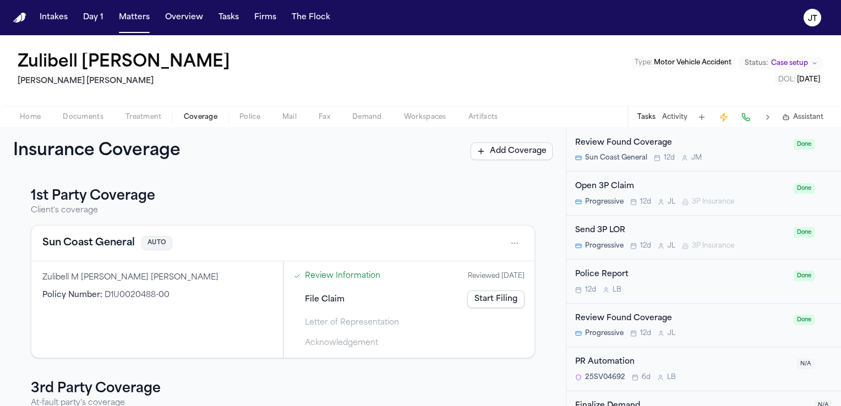
scroll to position [637, 0]
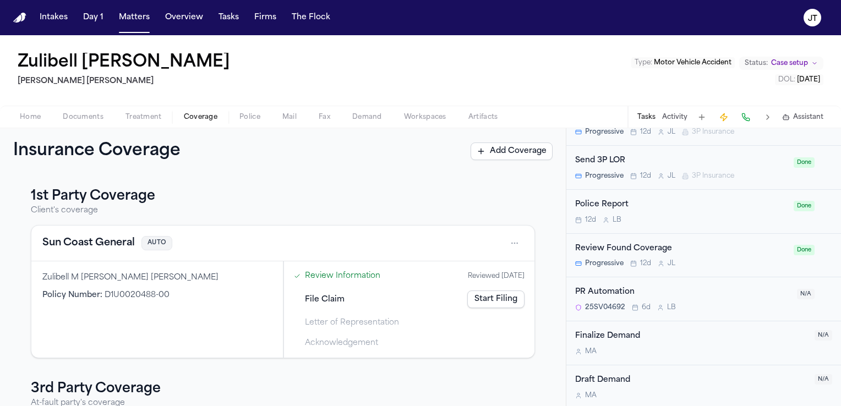
click at [307, 366] on div "1st Party Coverage Client's coverage Sun Coast General AUTO [PERSON_NAME] [PERS…" at bounding box center [283, 369] width 504 height 363
drag, startPoint x: 18, startPoint y: 61, endPoint x: 85, endPoint y: 64, distance: 67.8
click at [85, 64] on h1 "Zulibell [PERSON_NAME]" at bounding box center [124, 63] width 213 height 20
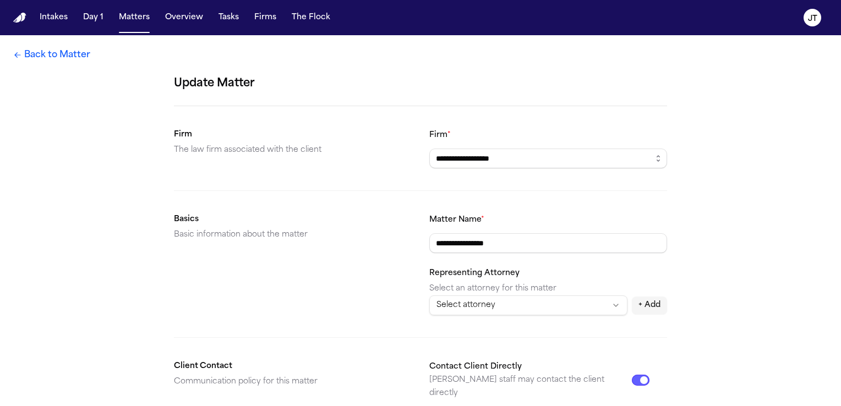
click at [31, 52] on link "Back to Matter" at bounding box center [51, 54] width 77 height 13
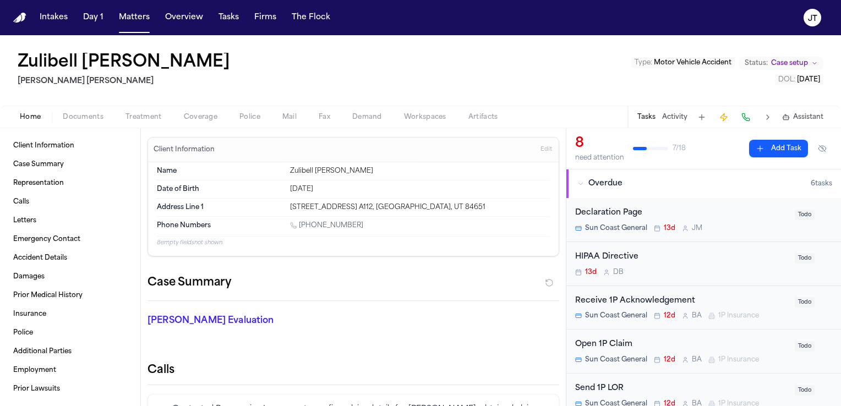
click at [67, 58] on h1 "Zulibell [PERSON_NAME]" at bounding box center [124, 63] width 213 height 20
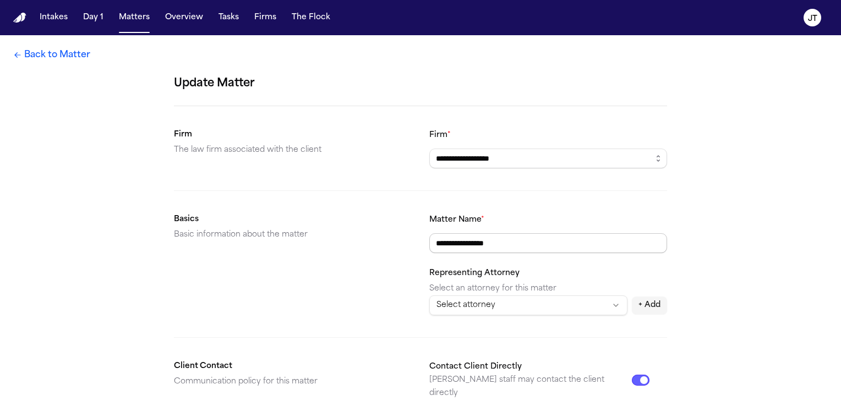
click at [503, 238] on input "**********" at bounding box center [549, 244] width 238 height 20
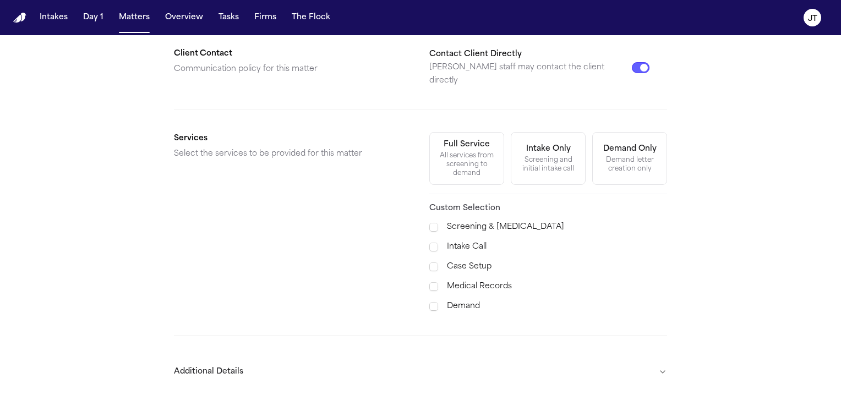
scroll to position [334, 0]
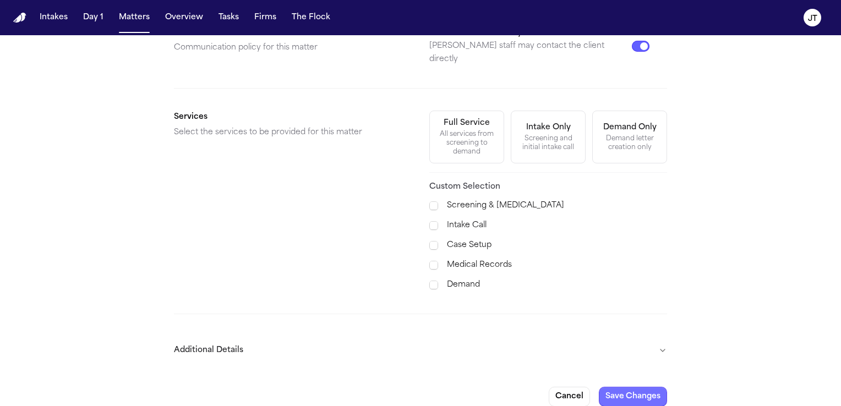
click at [609, 387] on button "Save Changes" at bounding box center [633, 397] width 68 height 20
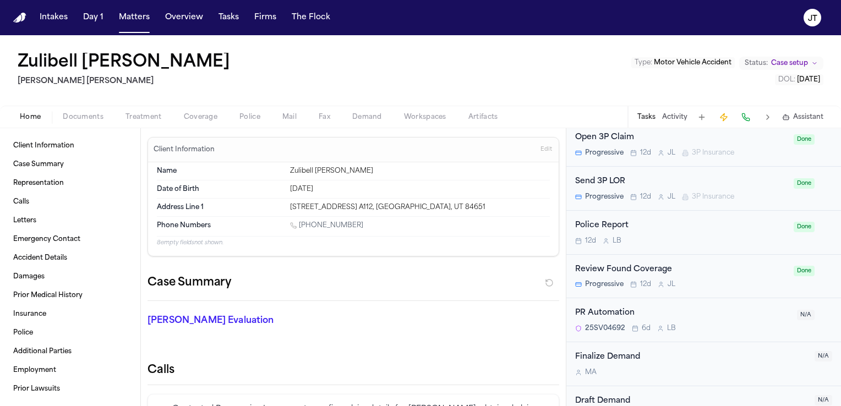
scroll to position [637, 0]
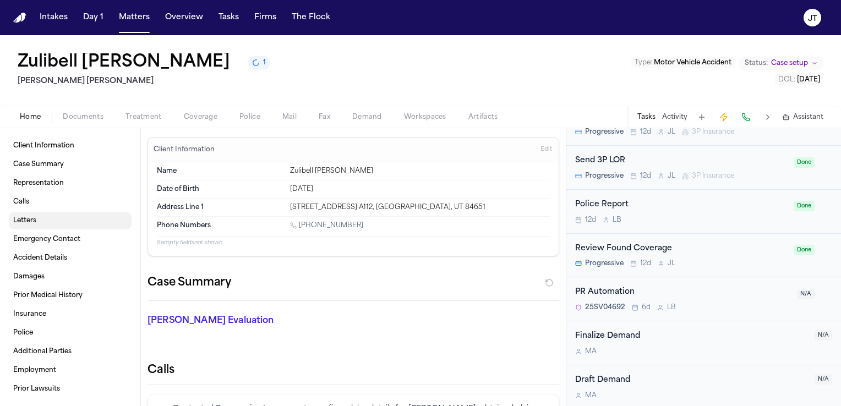
click at [24, 221] on span "Letters" at bounding box center [24, 220] width 23 height 9
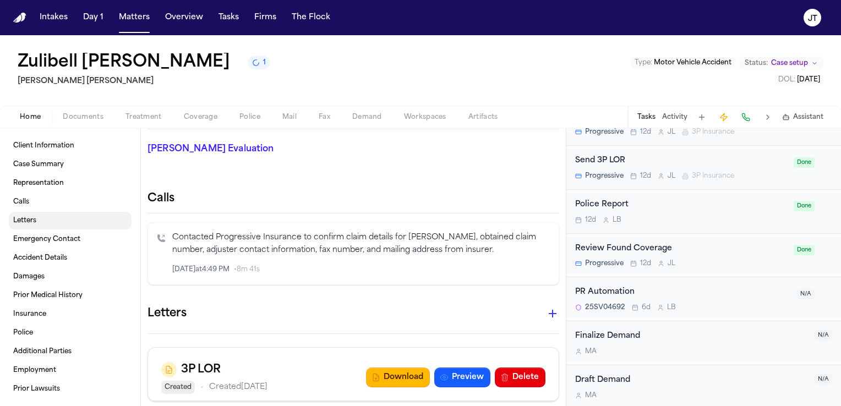
scroll to position [332, 0]
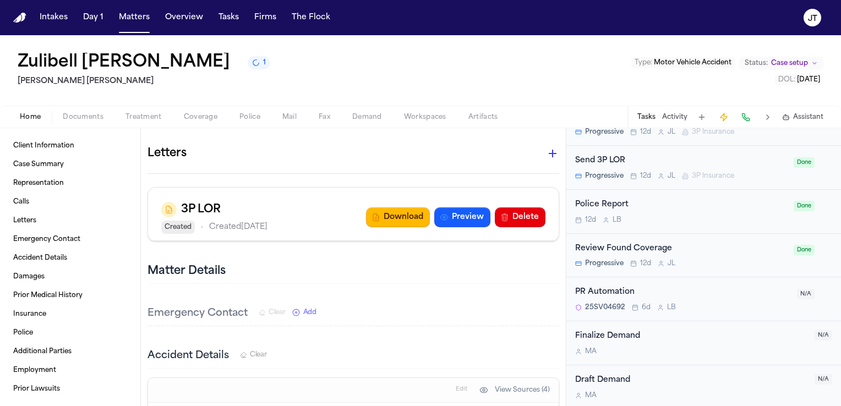
click at [546, 153] on icon "button" at bounding box center [552, 153] width 13 height 13
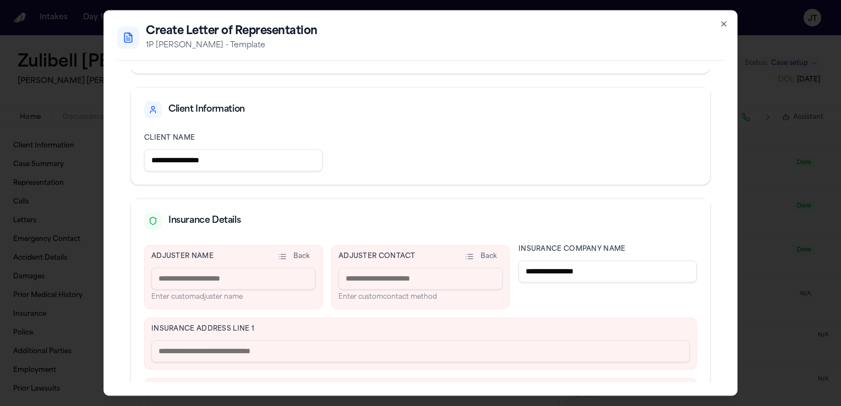
scroll to position [0, 0]
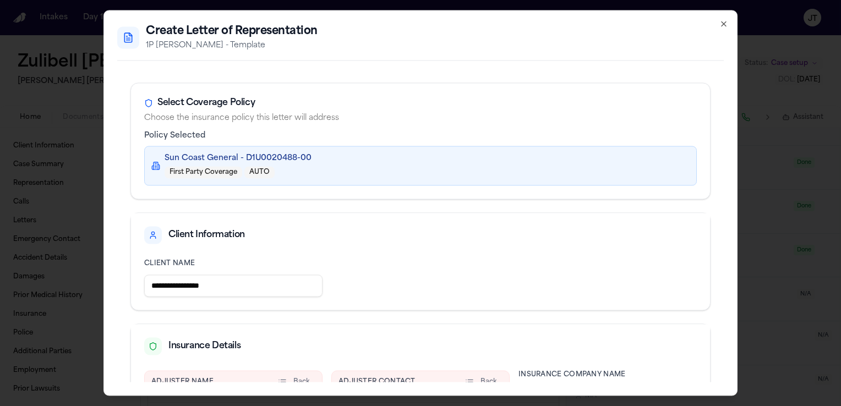
click at [724, 23] on icon "button" at bounding box center [724, 23] width 9 height 9
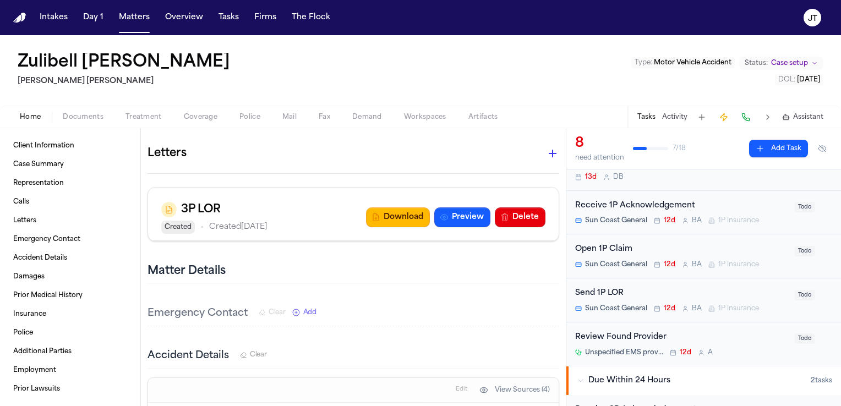
scroll to position [88, 0]
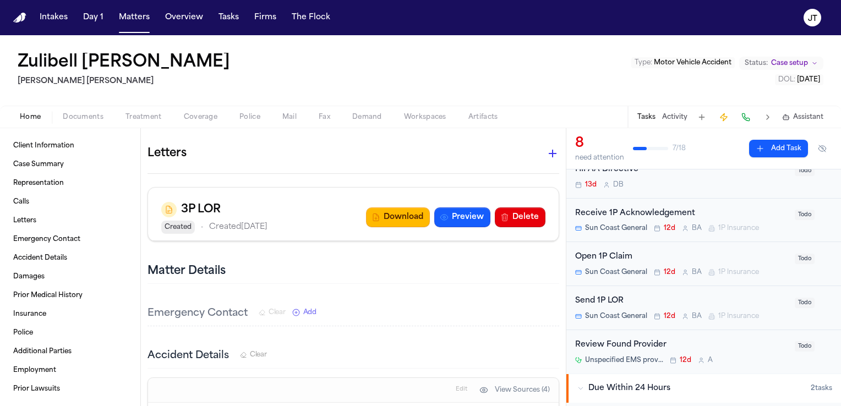
click at [598, 253] on div "Open 1P Claim" at bounding box center [681, 257] width 213 height 13
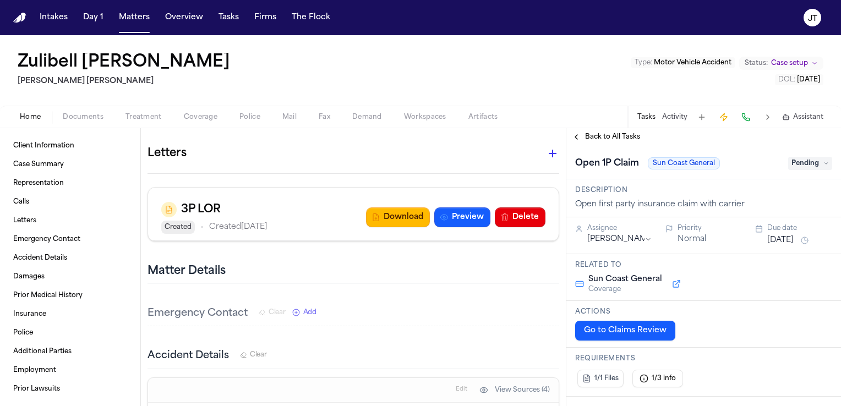
click at [626, 332] on button "Go to Claims Review" at bounding box center [625, 331] width 100 height 20
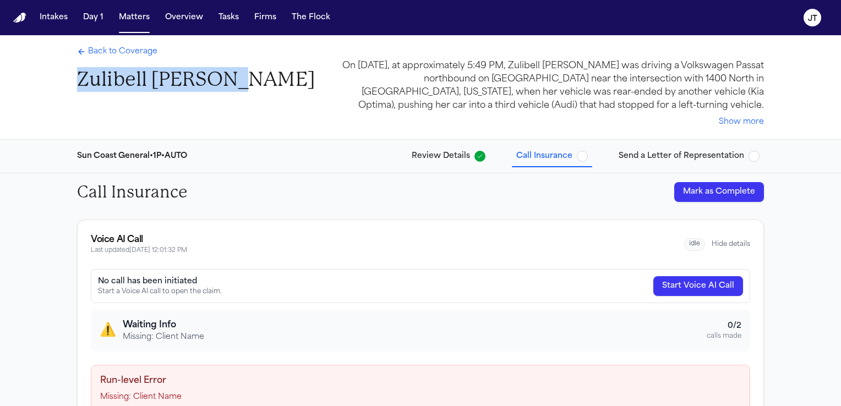
drag, startPoint x: 245, startPoint y: 78, endPoint x: 67, endPoint y: 69, distance: 177.5
click at [68, 69] on div "Back to Coverage Zulibell [PERSON_NAME] On [DATE], at approximately 5:49 PM, Zu…" at bounding box center [420, 87] width 705 height 104
copy h1 "Zulibell [PERSON_NAME]"
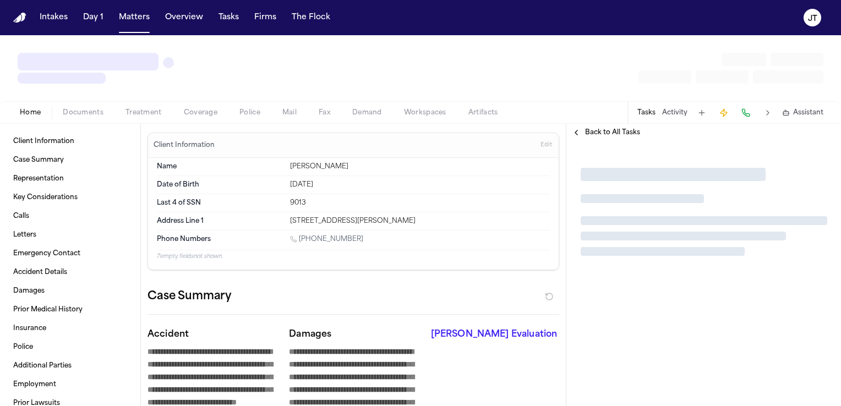
type textarea "*"
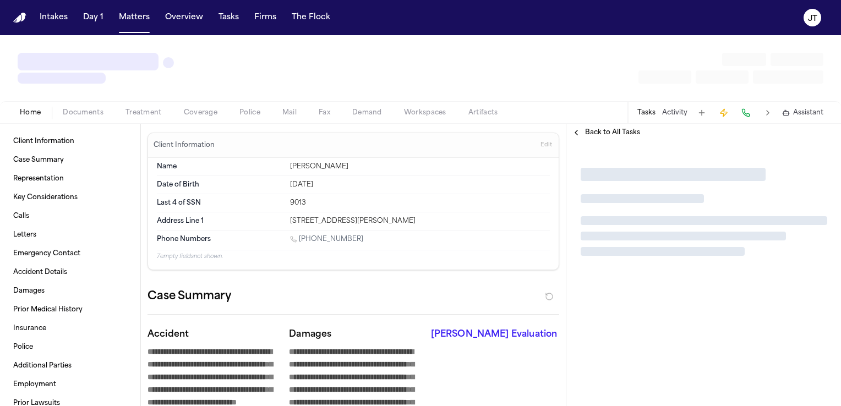
type textarea "*"
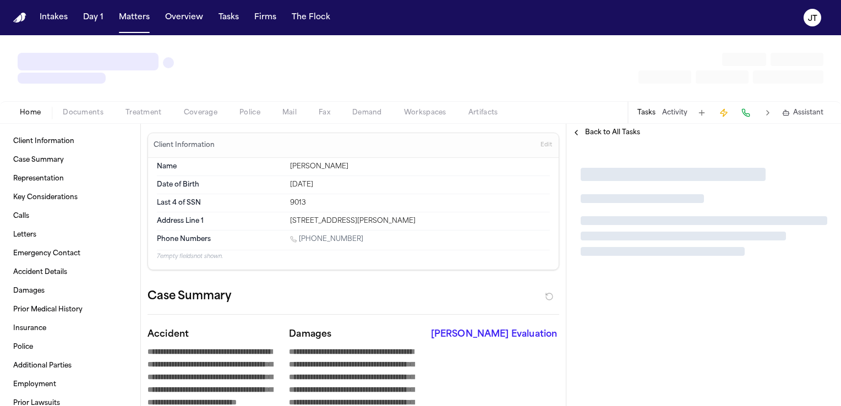
type textarea "*"
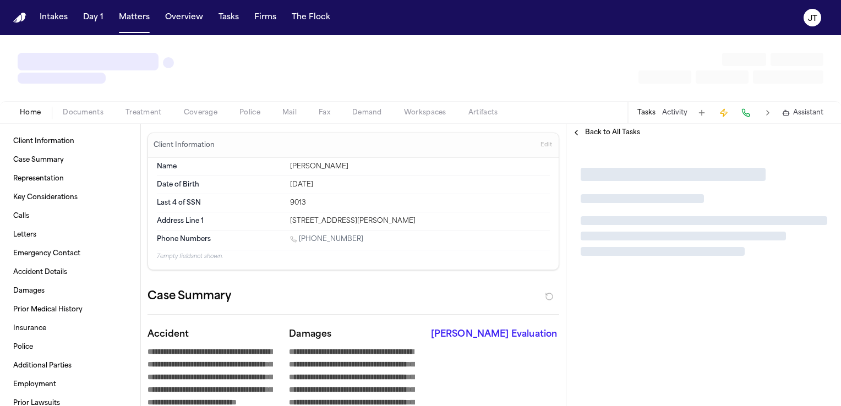
type textarea "*"
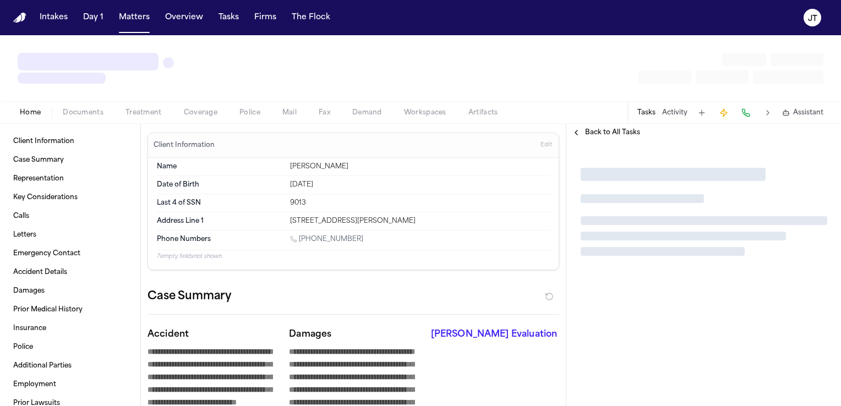
type textarea "*"
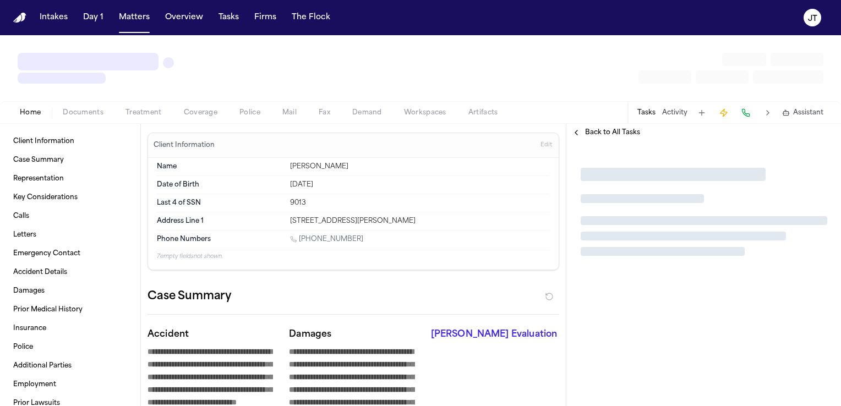
type textarea "*"
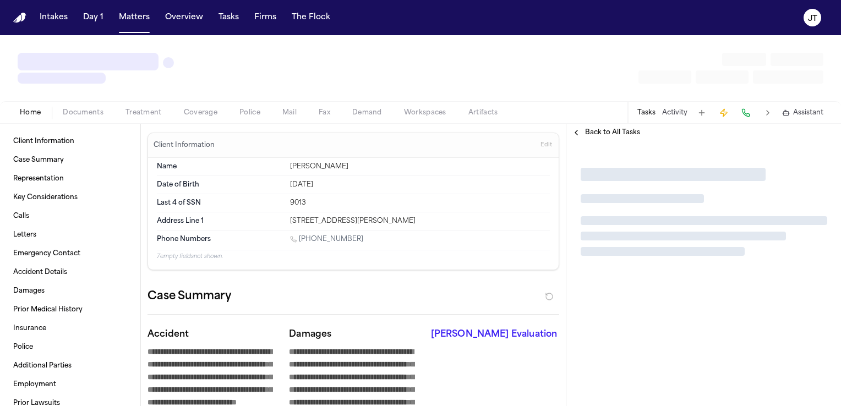
type textarea "*"
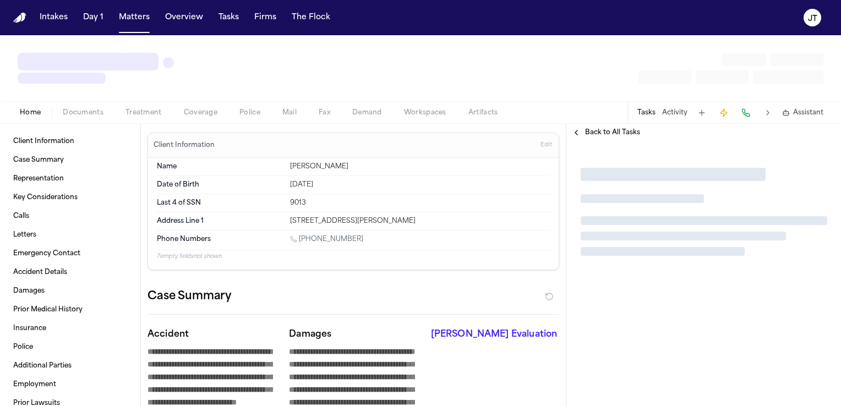
type textarea "*"
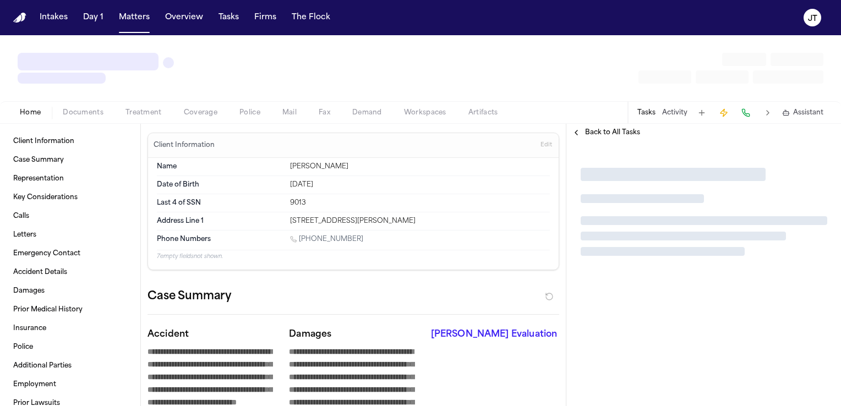
type textarea "*"
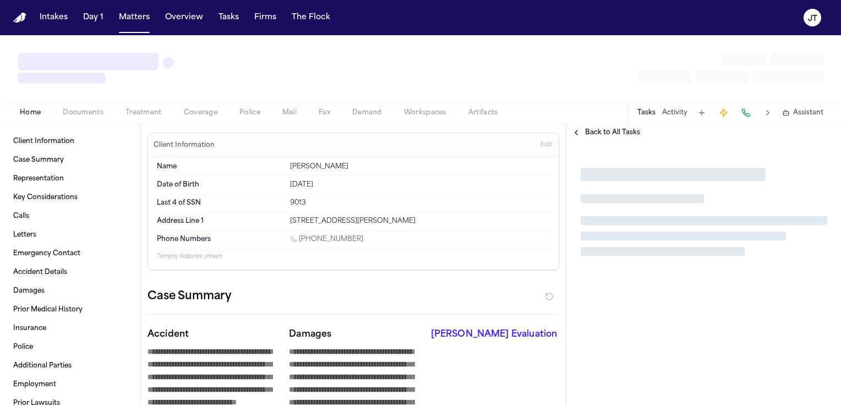
type textarea "*"
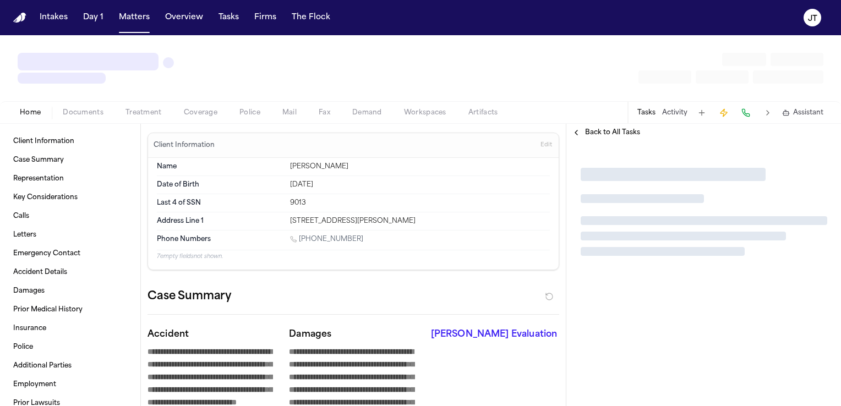
type textarea "*"
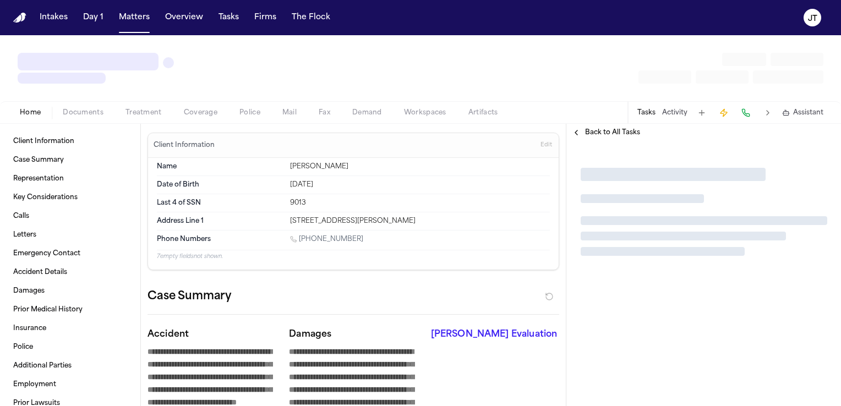
type textarea "*"
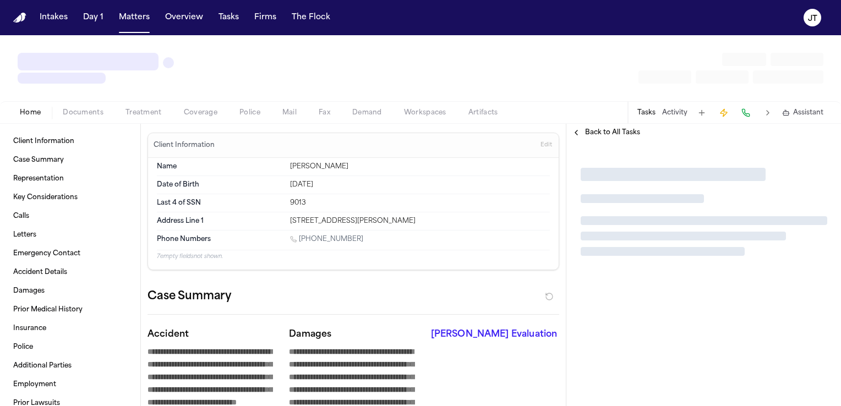
type textarea "*"
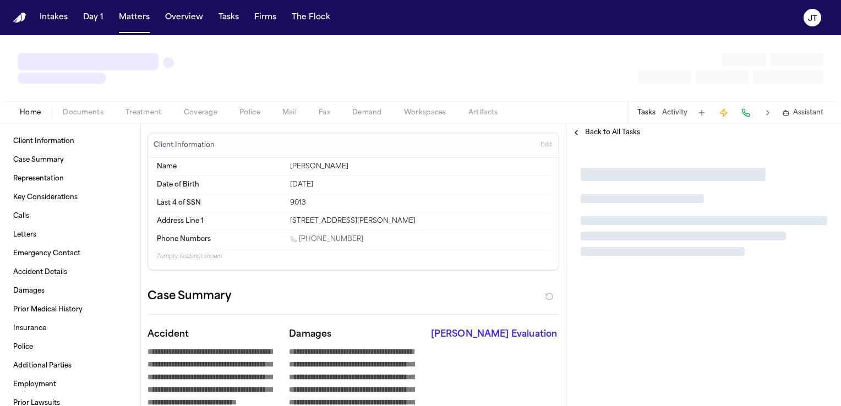
type textarea "*"
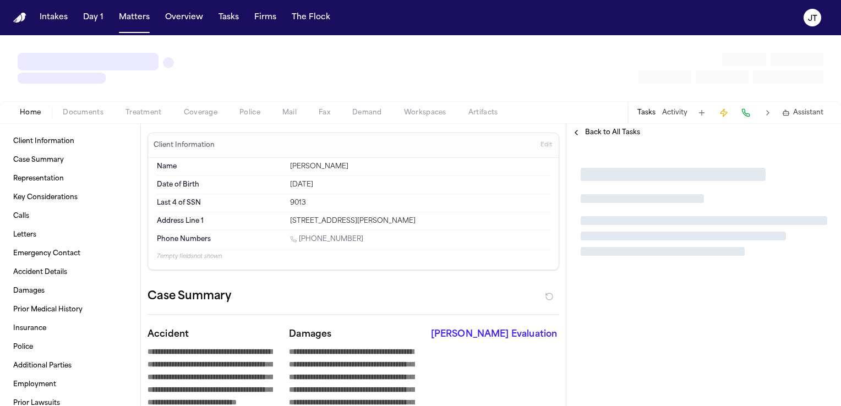
type textarea "*"
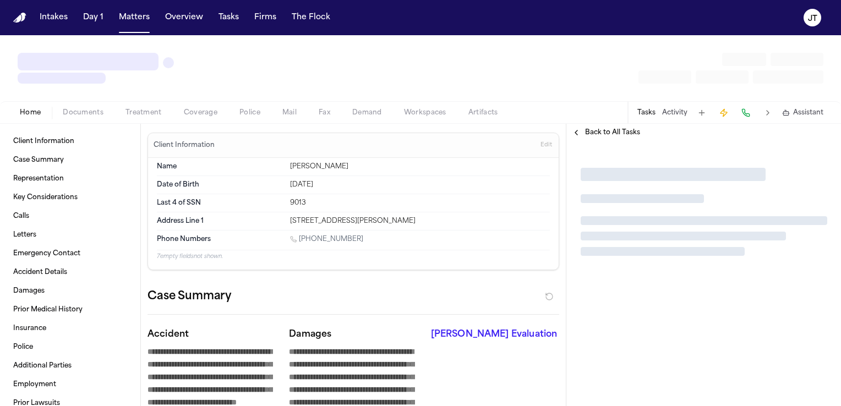
type textarea "*"
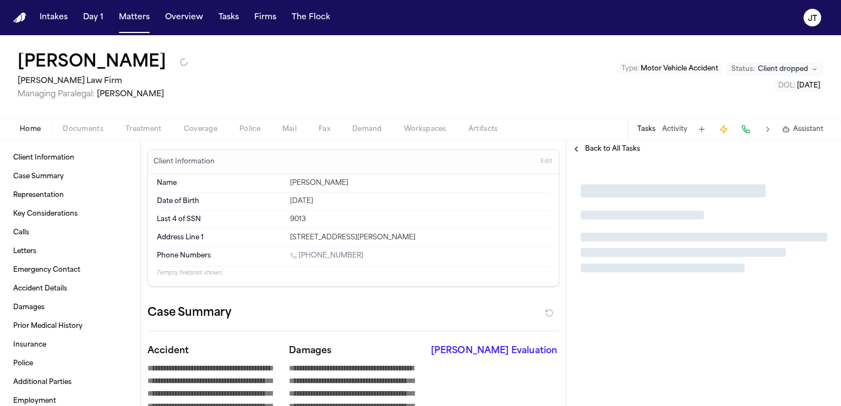
type textarea "*"
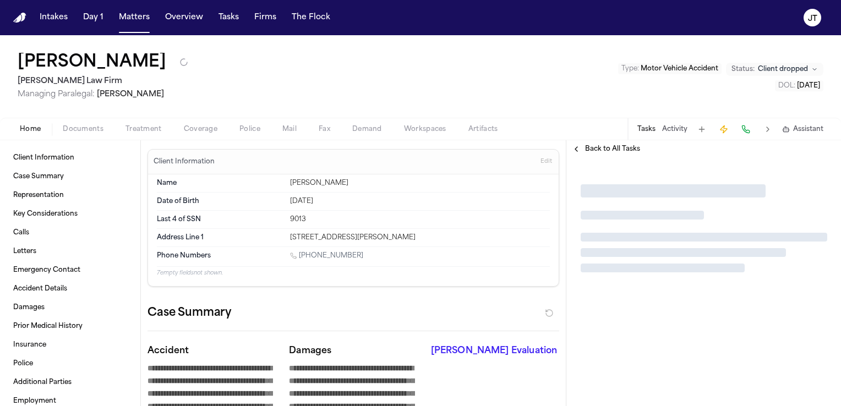
type textarea "*"
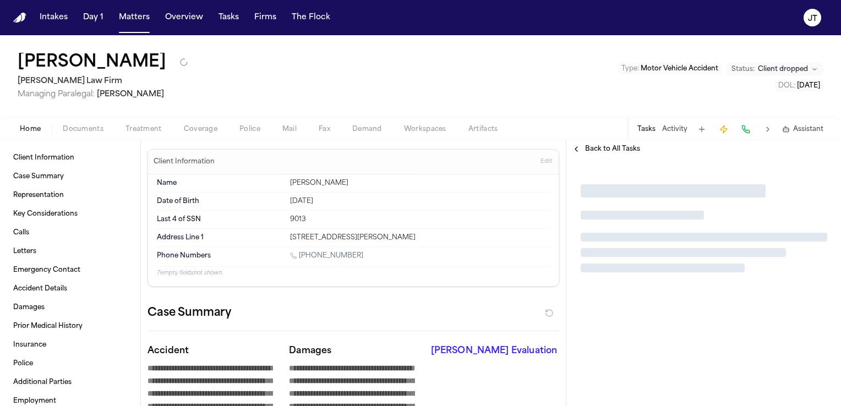
type textarea "*"
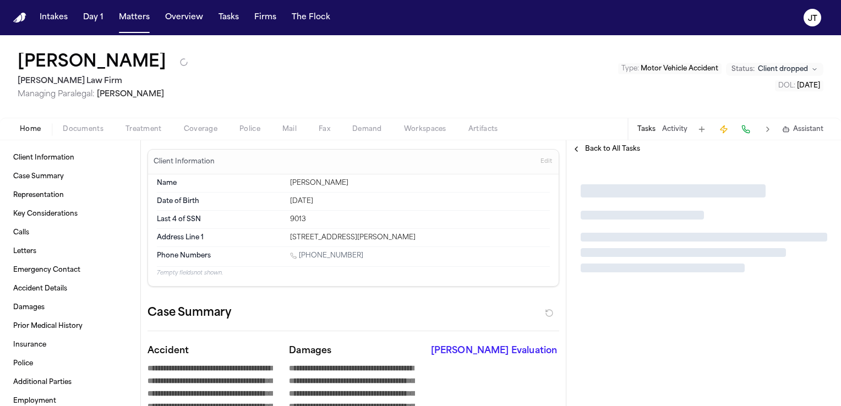
type textarea "*"
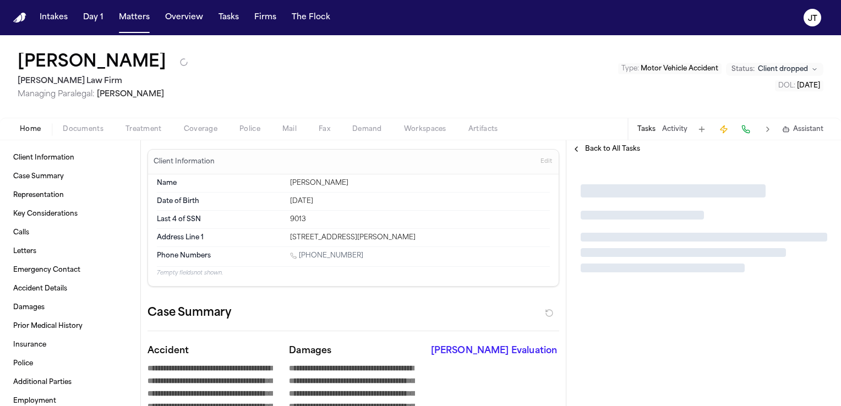
type textarea "*"
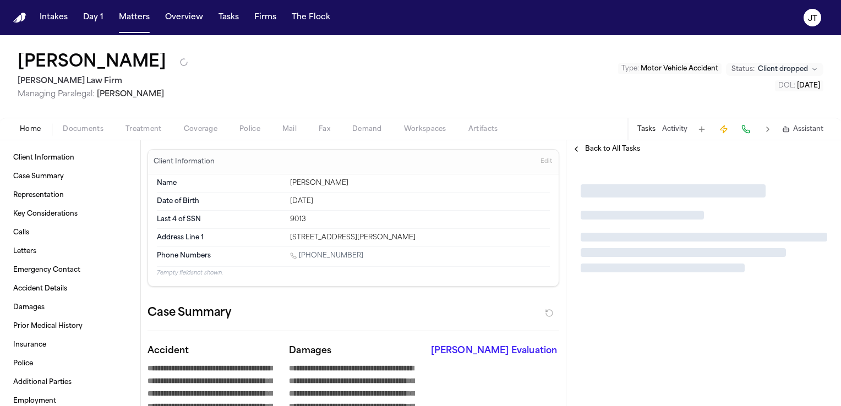
type textarea "*"
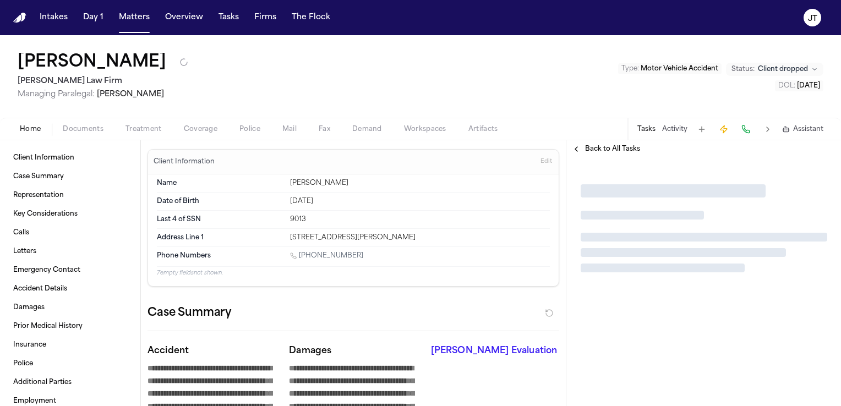
type textarea "*"
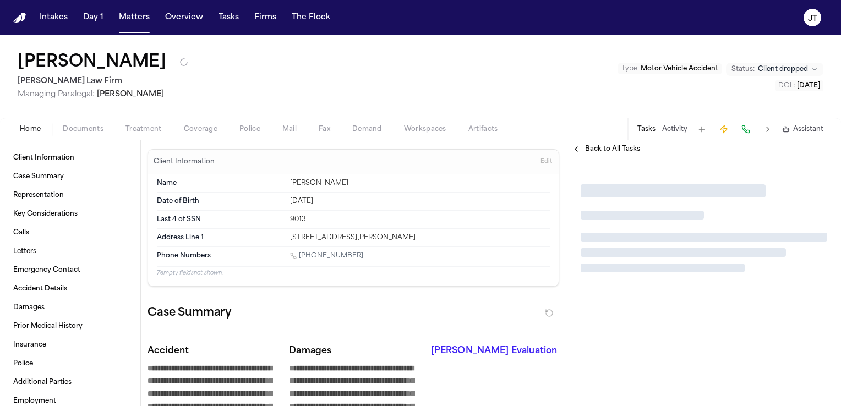
type textarea "*"
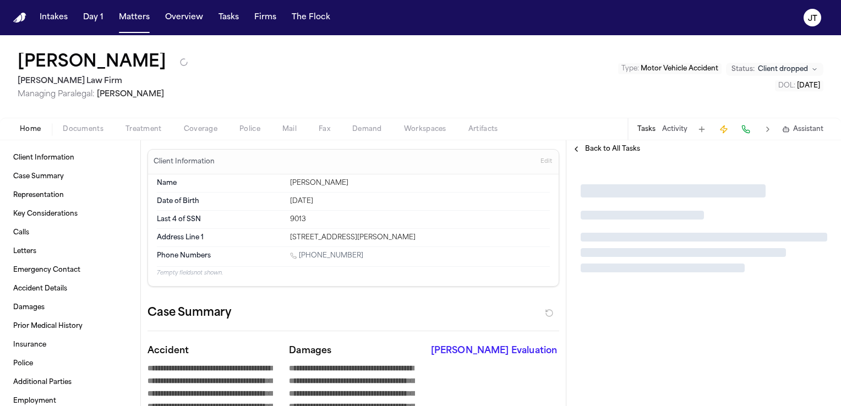
type textarea "*"
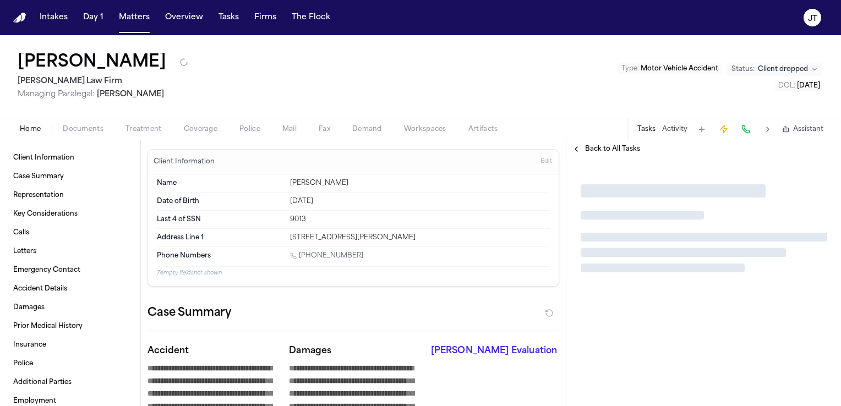
type textarea "*"
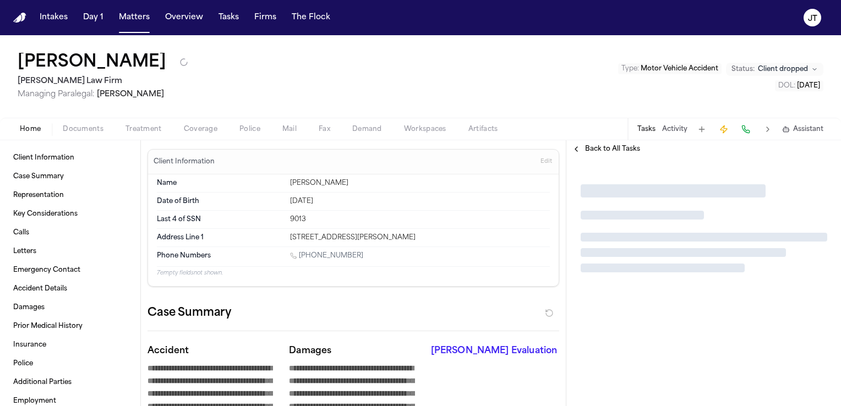
type textarea "*"
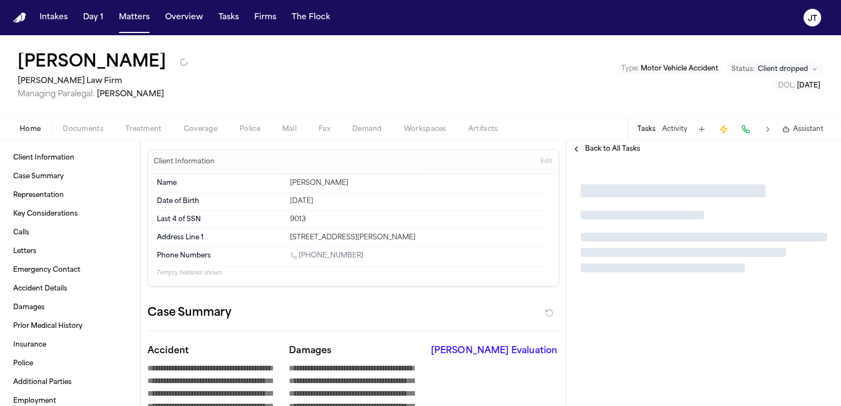
type textarea "*"
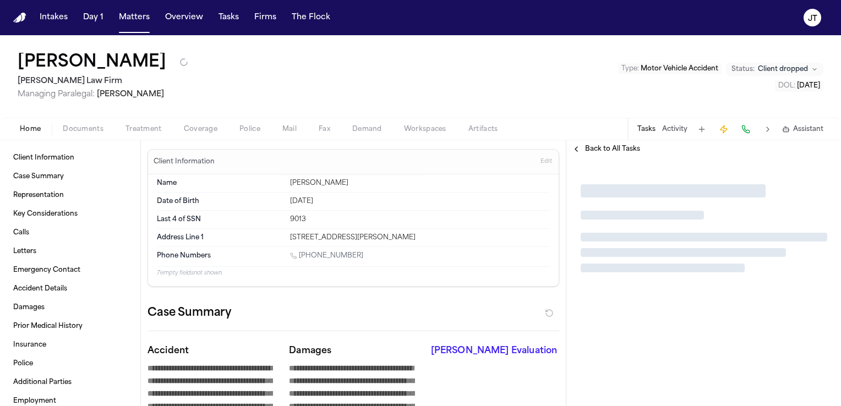
type textarea "*"
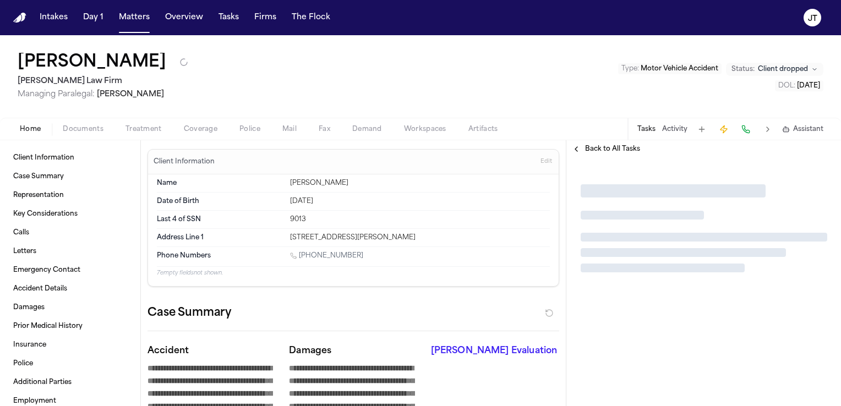
type textarea "*"
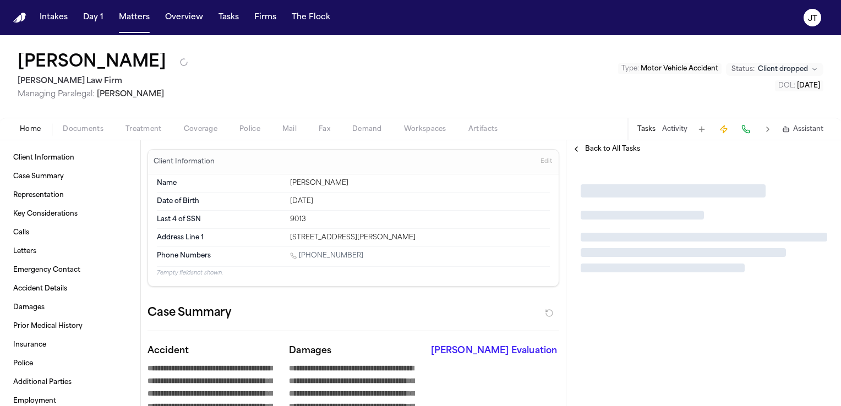
type textarea "*"
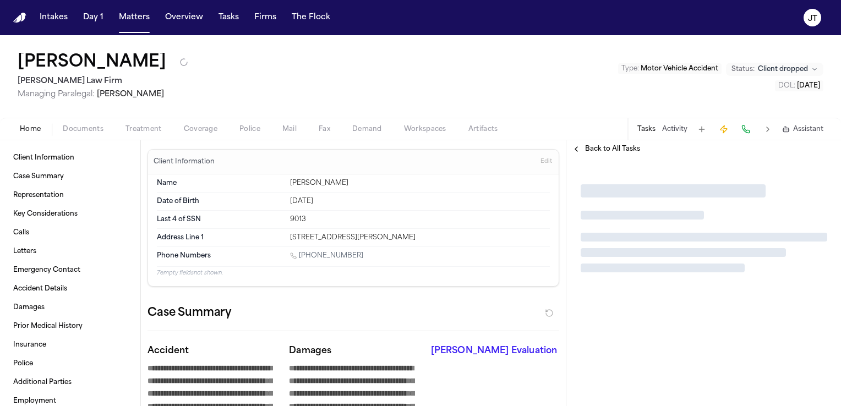
type textarea "*"
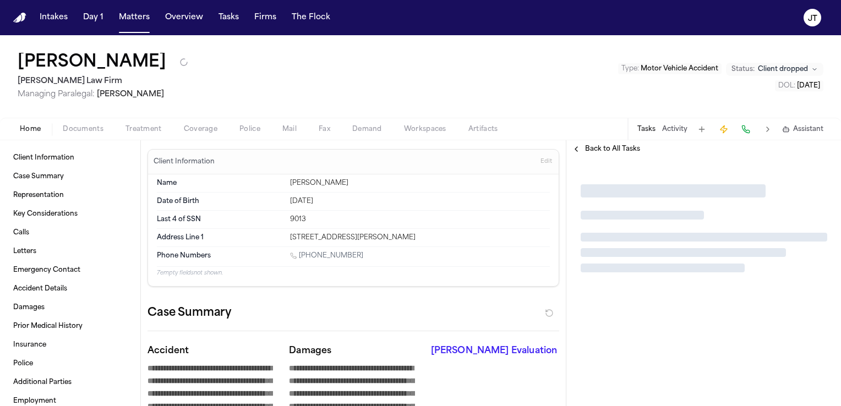
type textarea "*"
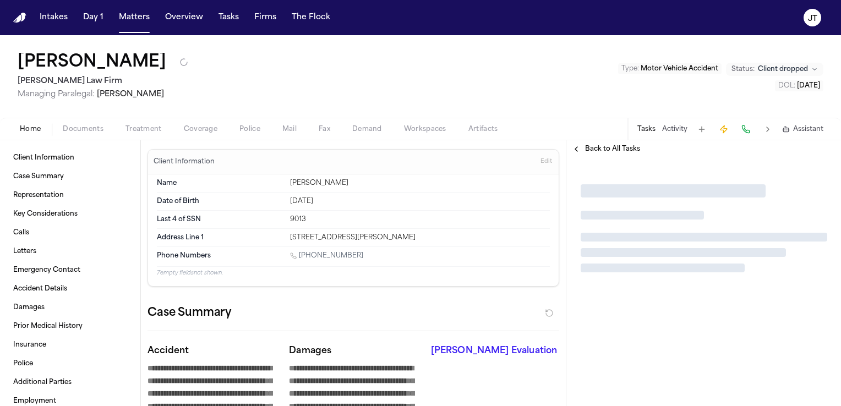
type textarea "*"
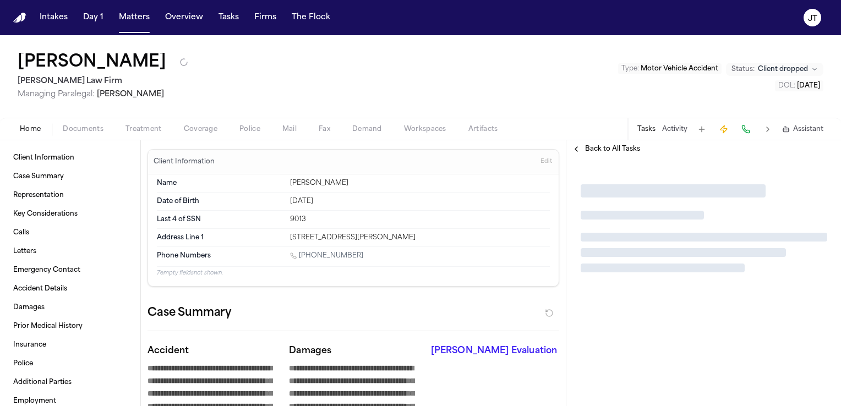
type textarea "*"
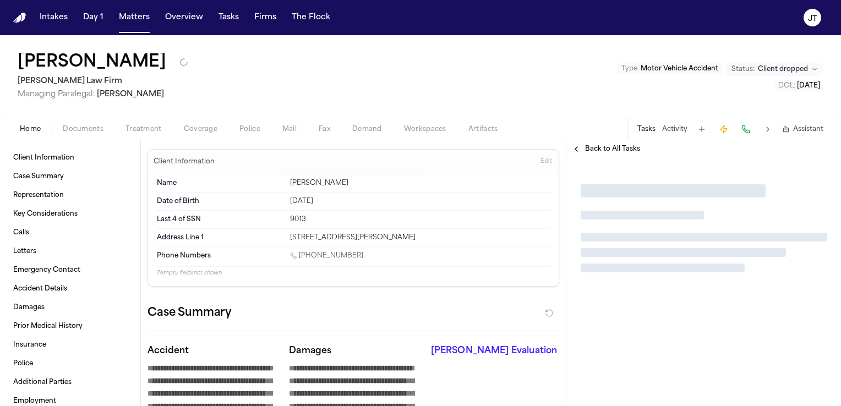
type textarea "*"
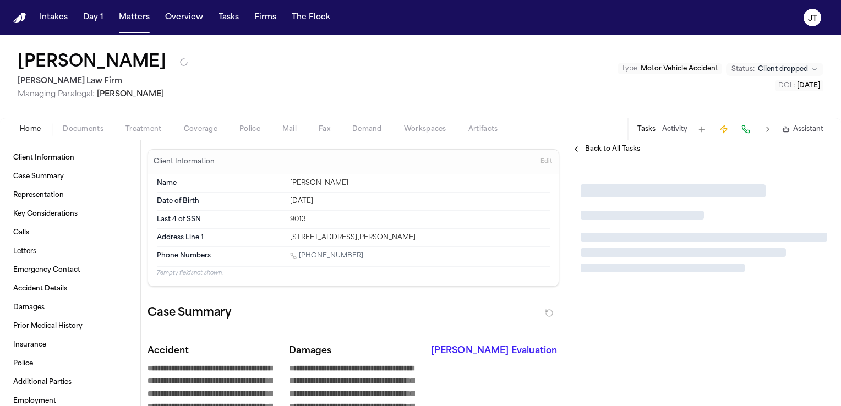
type textarea "*"
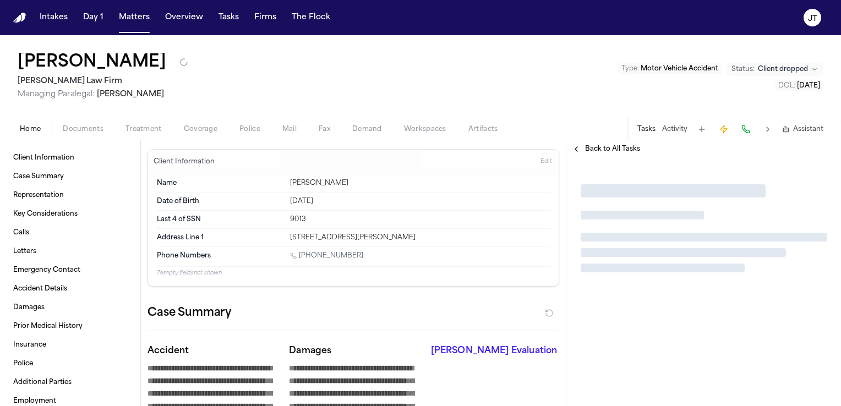
type textarea "*"
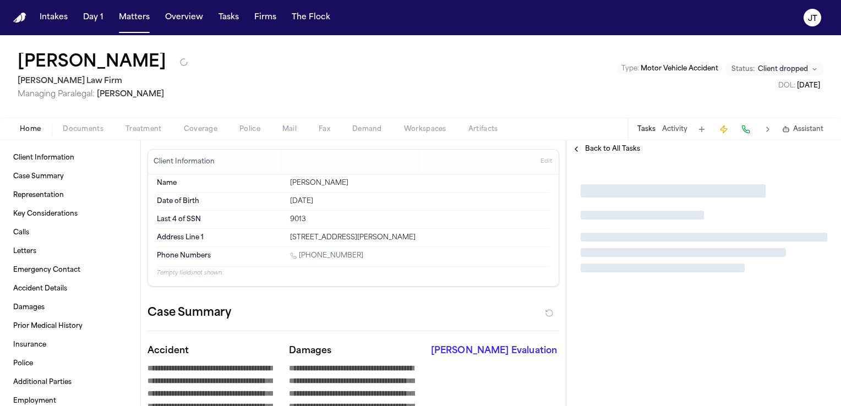
type textarea "*"
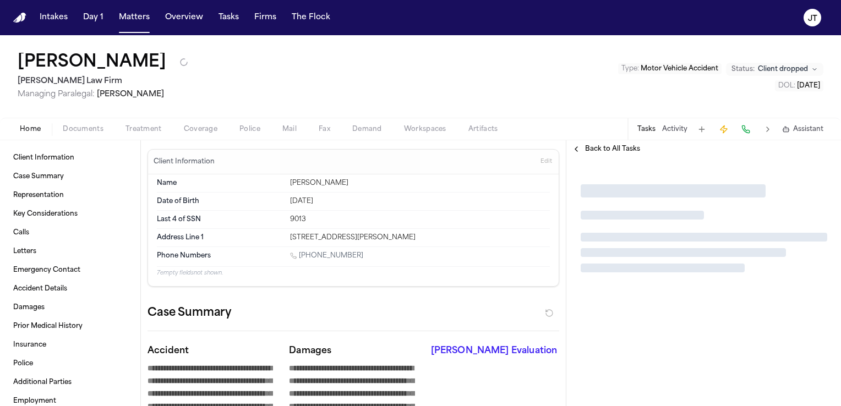
type textarea "*"
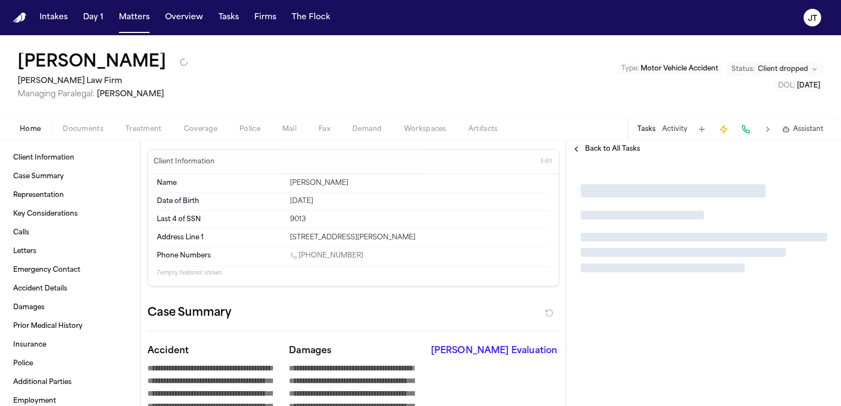
type textarea "*"
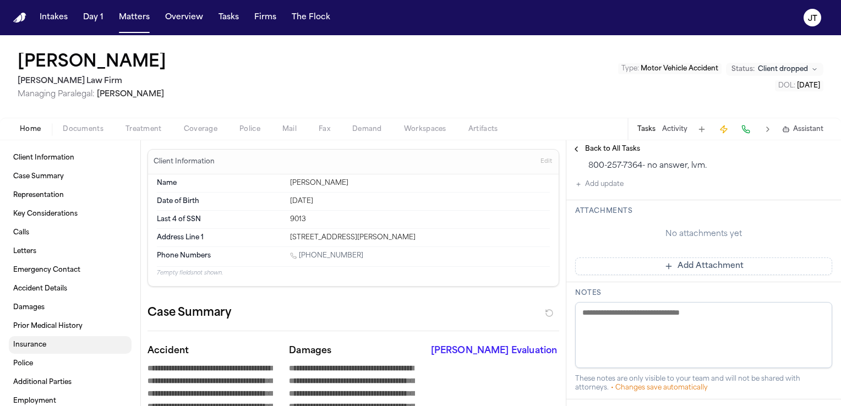
click at [31, 345] on span "Insurance" at bounding box center [29, 345] width 33 height 9
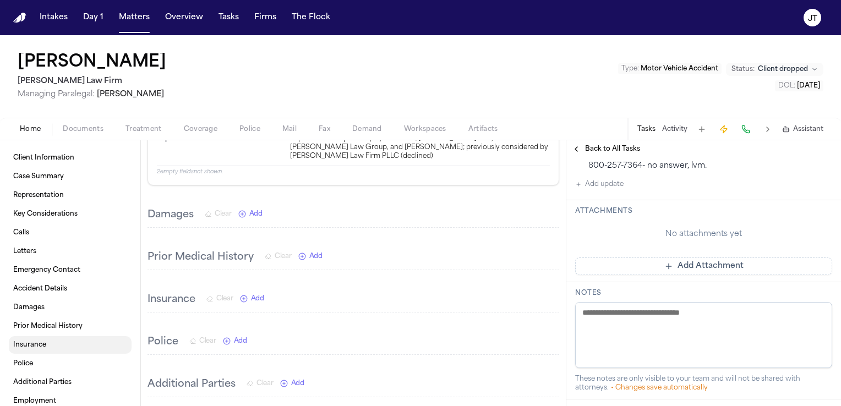
scroll to position [2513, 0]
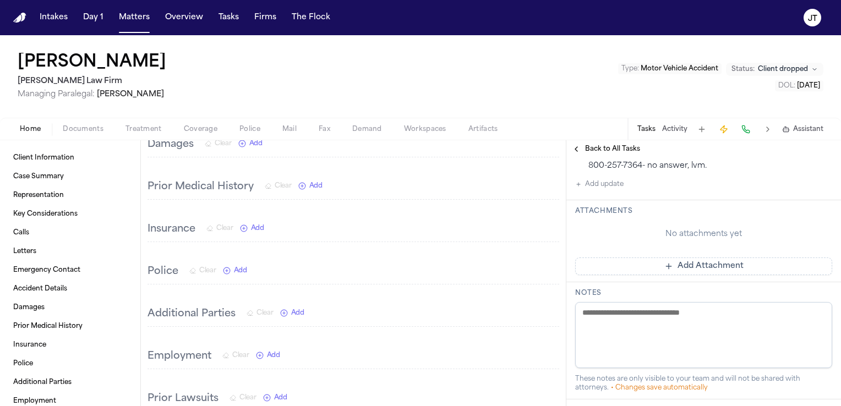
click at [211, 130] on span "Coverage" at bounding box center [201, 129] width 34 height 9
